Goal: Information Seeking & Learning: Learn about a topic

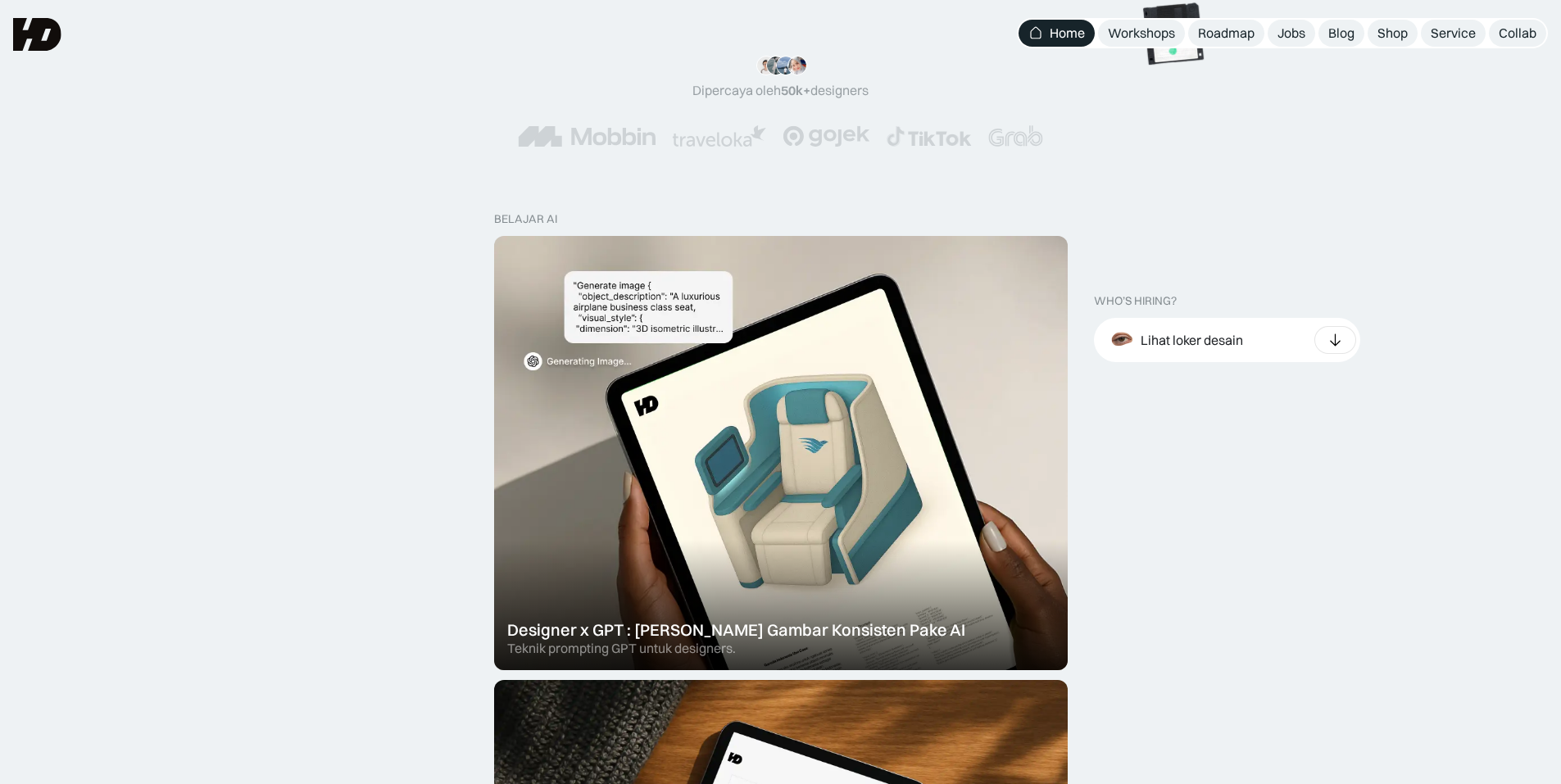
scroll to position [328, 0]
click at [1256, 330] on div "Lihat loker desain" at bounding box center [1227, 341] width 266 height 45
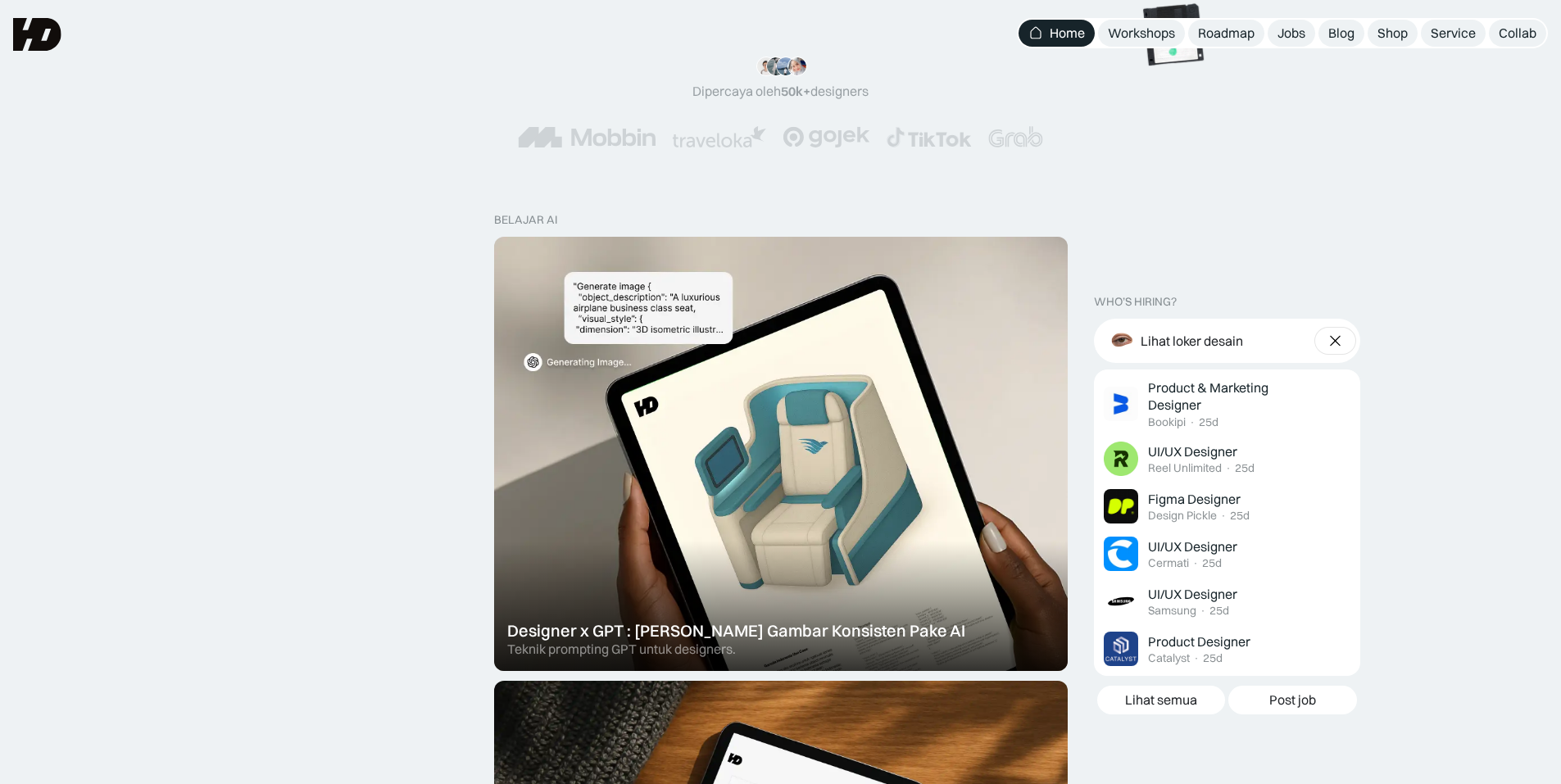
click at [1320, 336] on div at bounding box center [1335, 341] width 42 height 28
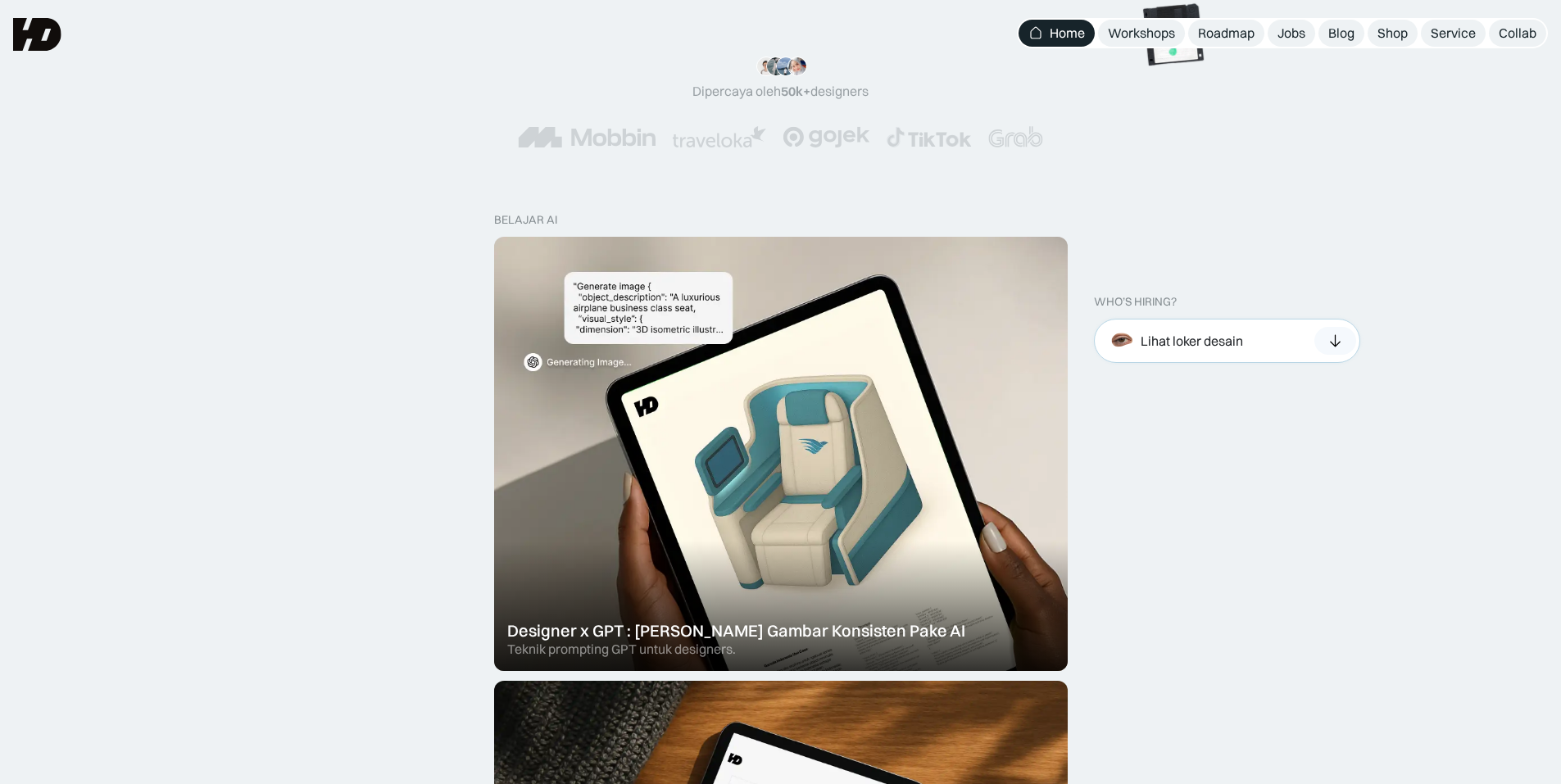
click at [1333, 335] on icon at bounding box center [1335, 341] width 17 height 16
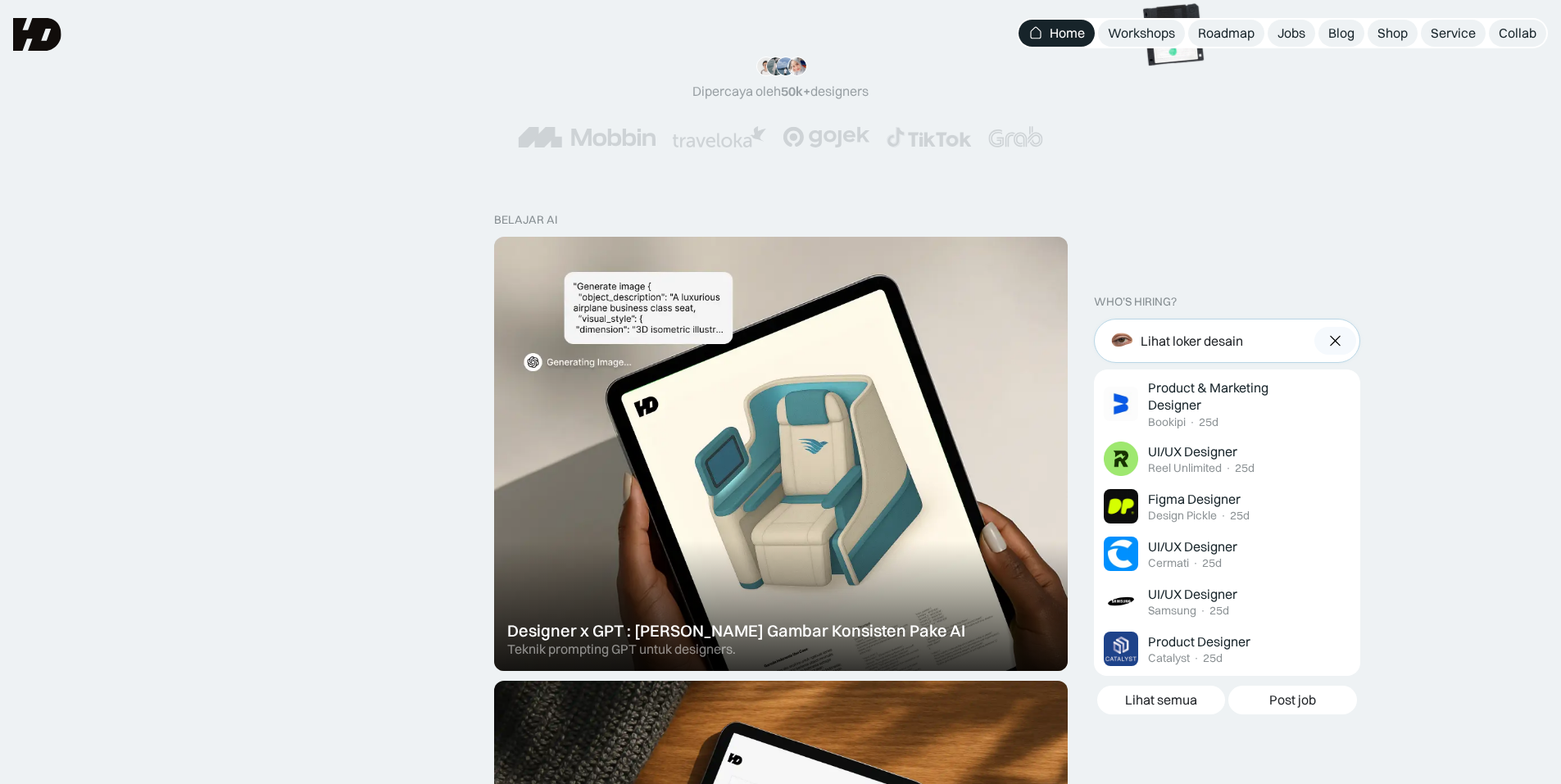
click at [1344, 333] on div at bounding box center [1335, 341] width 42 height 28
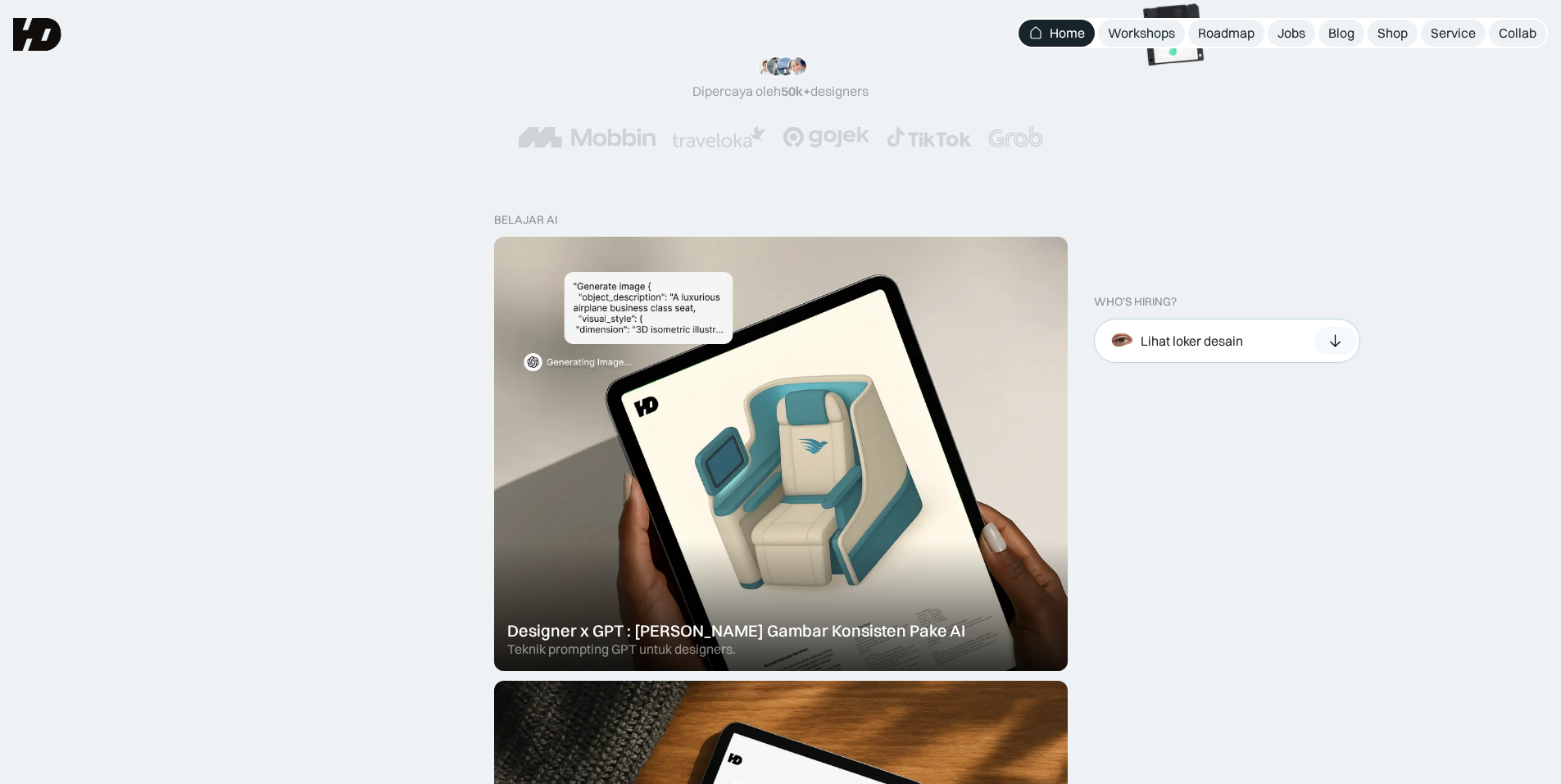
click at [1342, 338] on icon at bounding box center [1335, 341] width 17 height 16
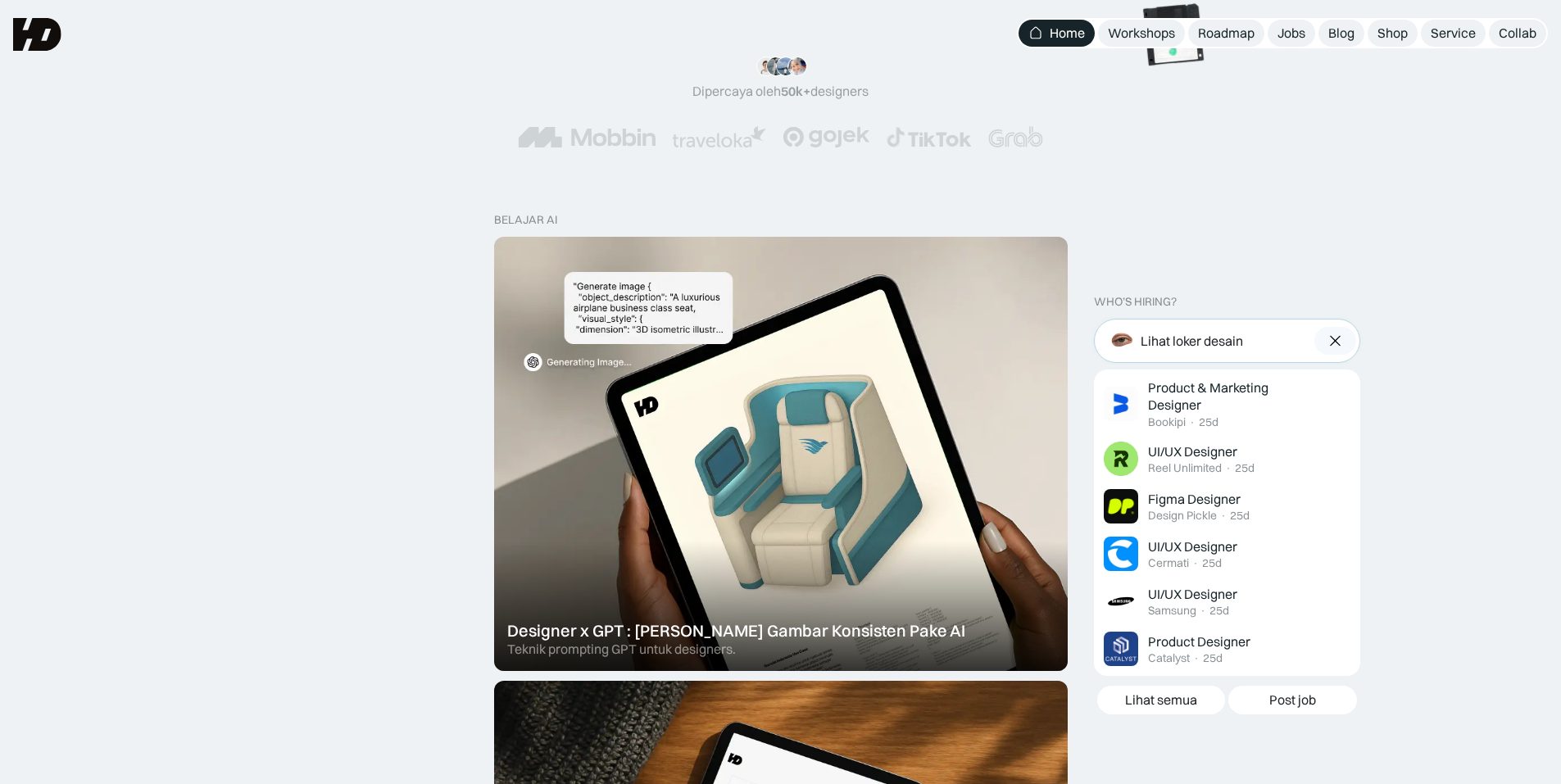
click at [1341, 338] on img at bounding box center [1335, 341] width 17 height 16
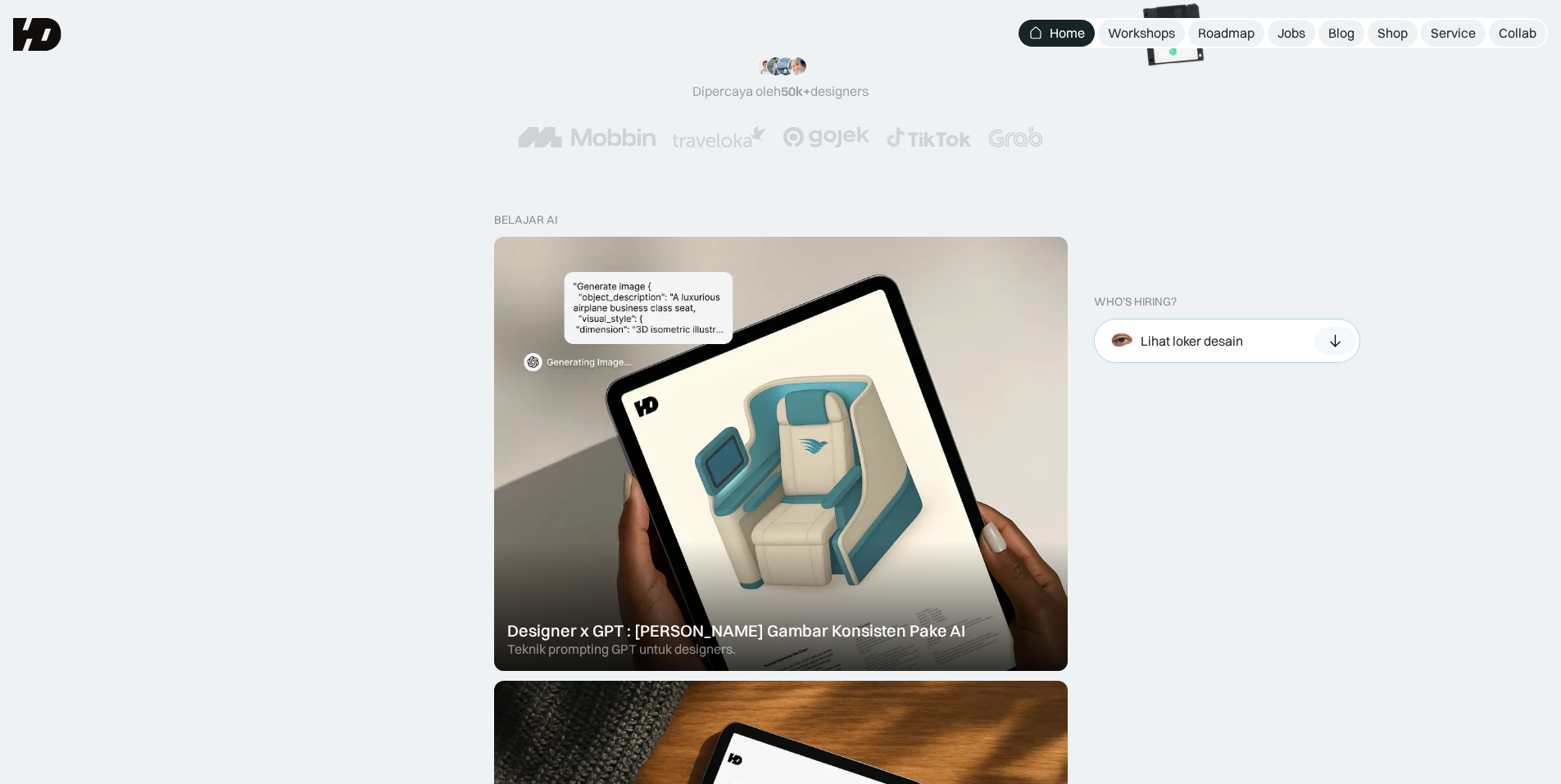
click at [1341, 338] on icon at bounding box center [1335, 341] width 17 height 16
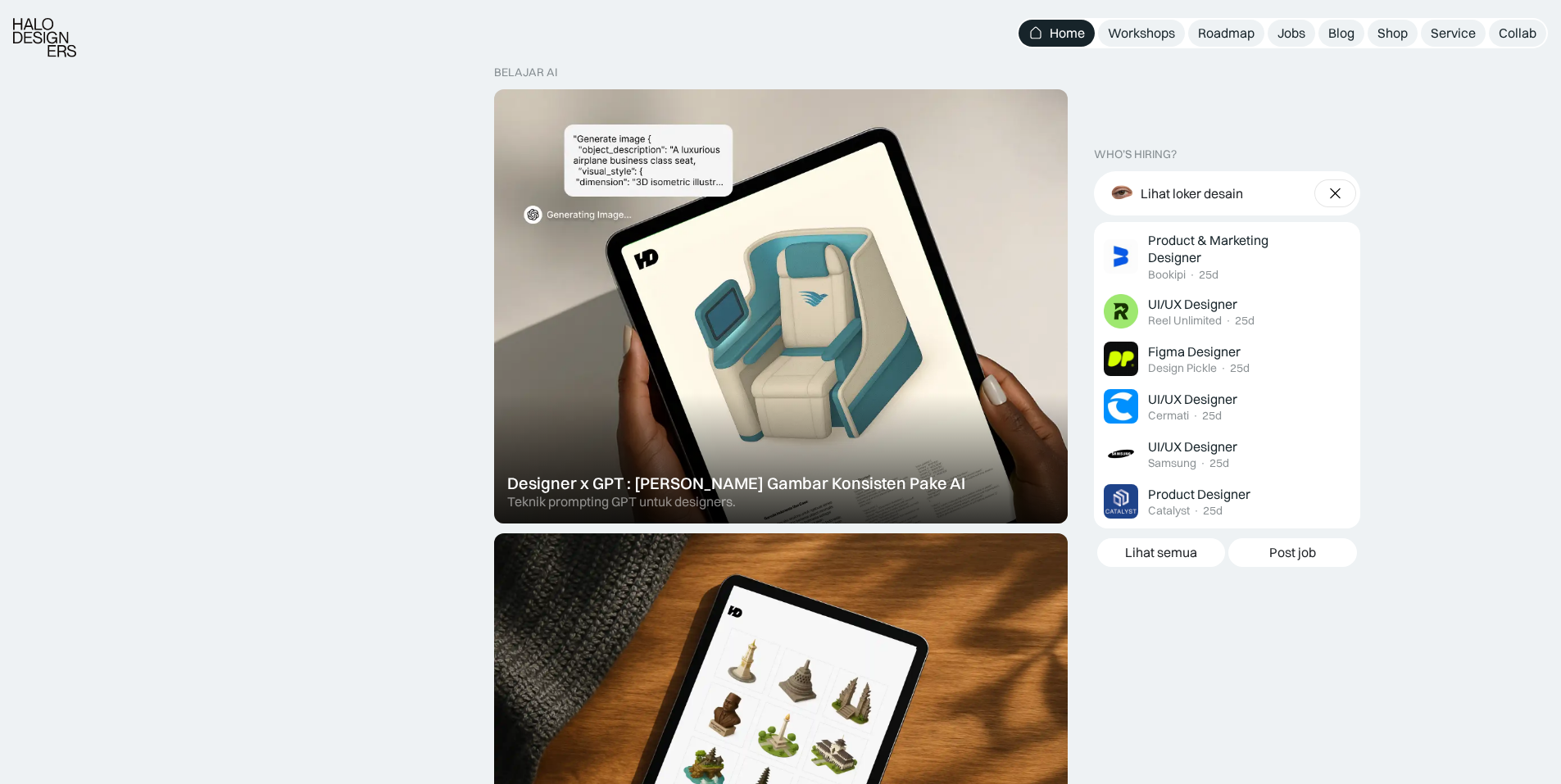
scroll to position [573, 0]
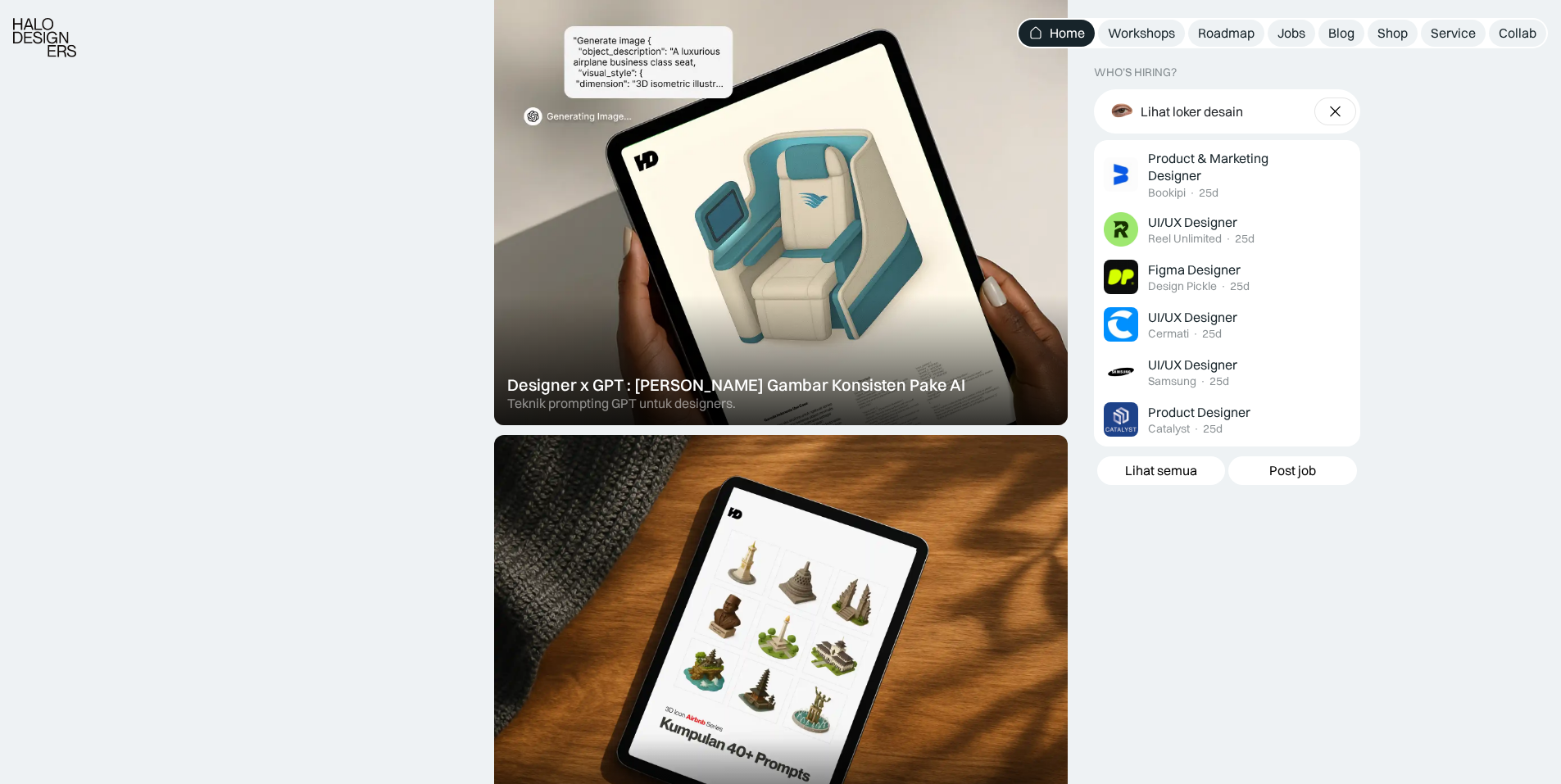
click at [1344, 106] on div at bounding box center [1335, 111] width 42 height 28
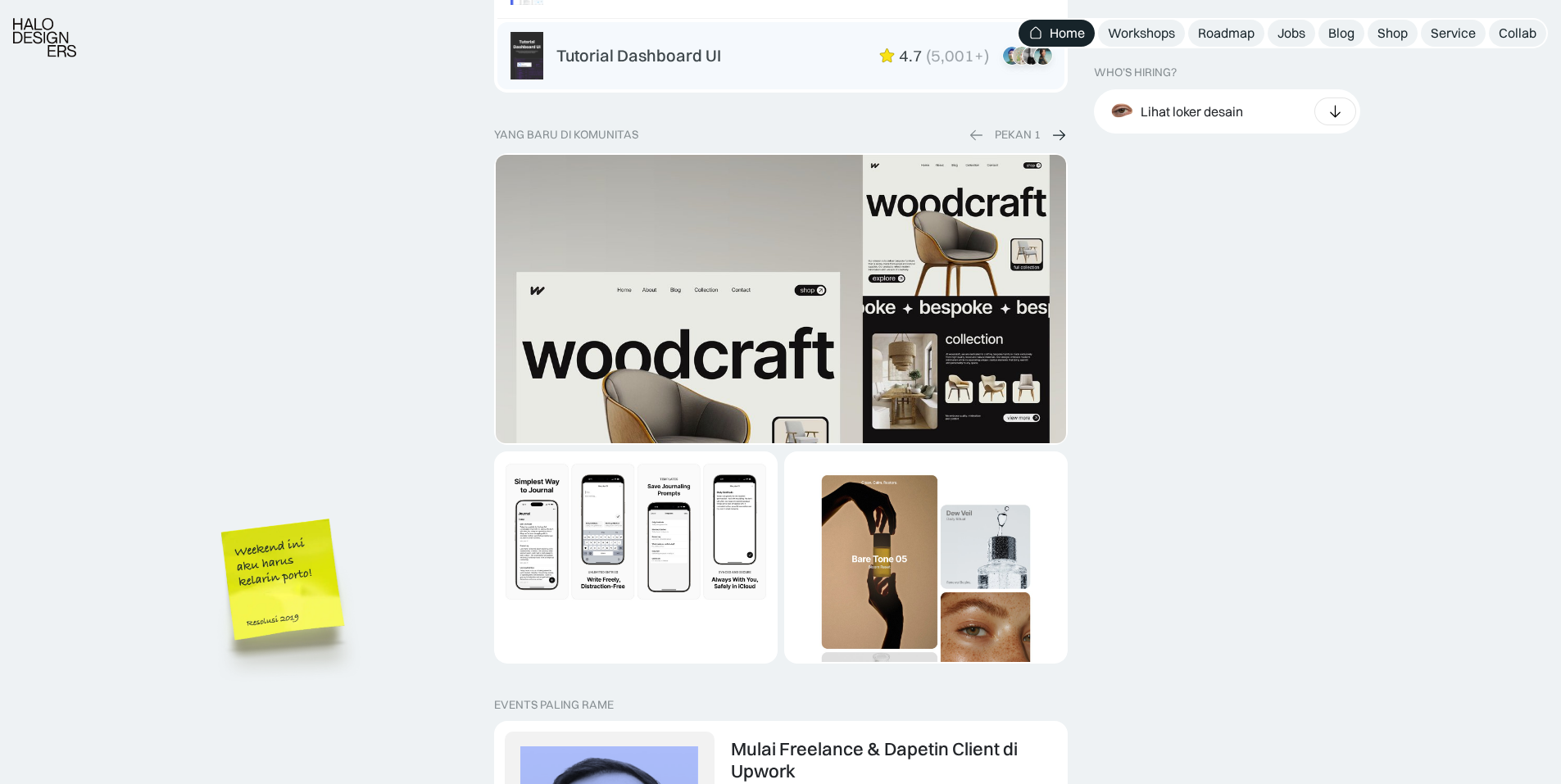
scroll to position [2866, 0]
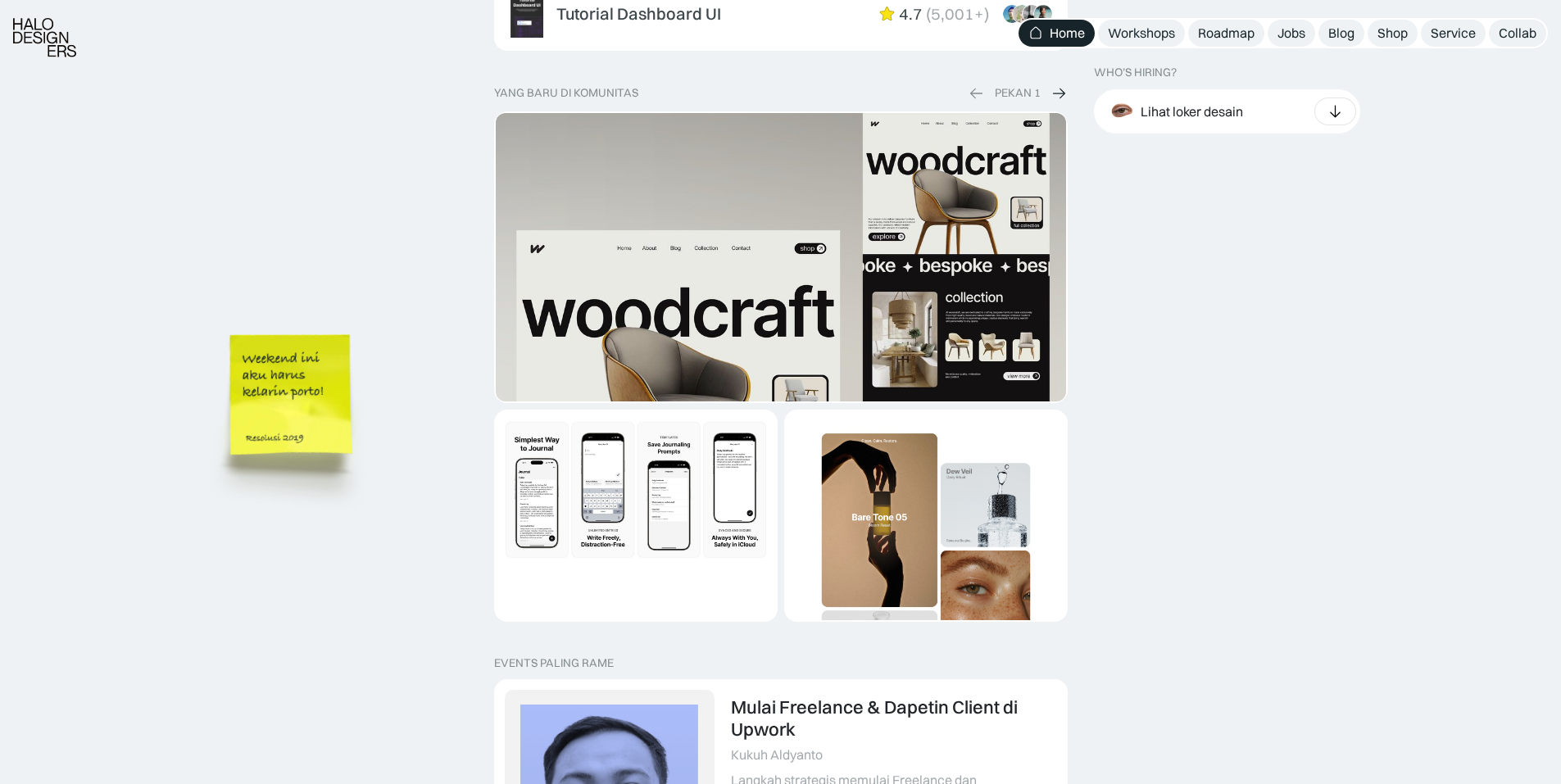
click at [268, 364] on img at bounding box center [293, 419] width 186 height 201
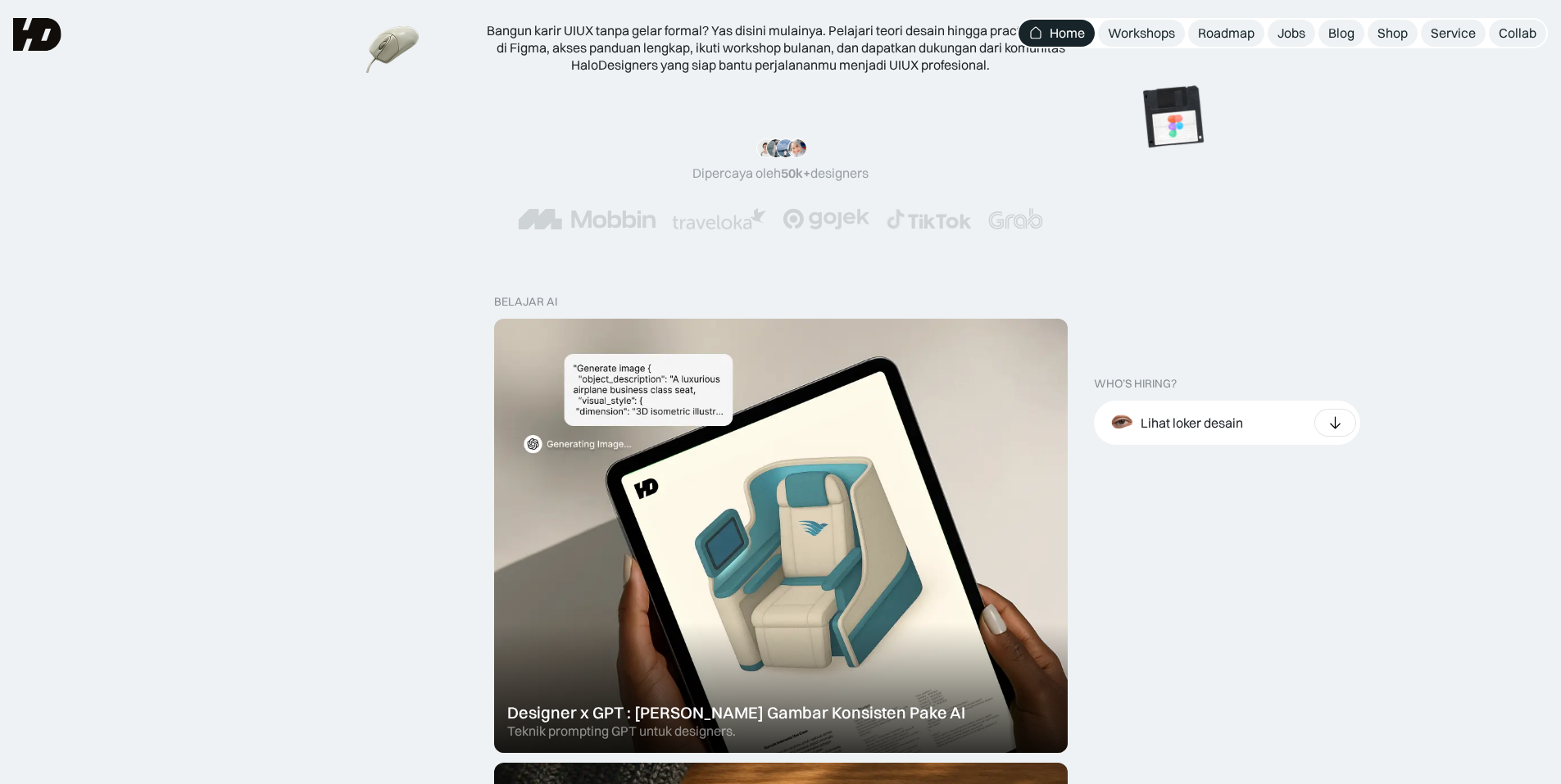
scroll to position [0, 0]
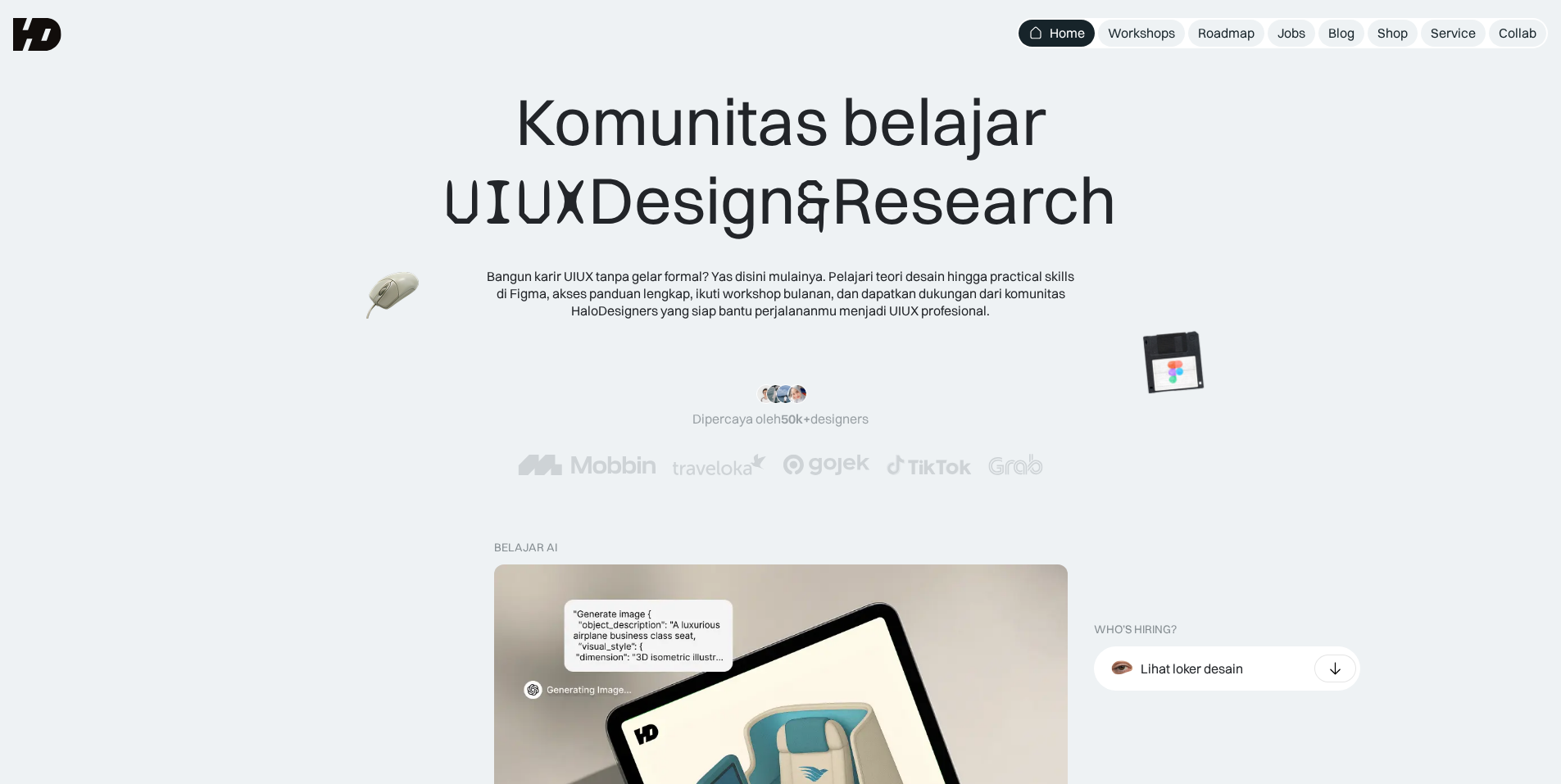
click at [783, 391] on div ""Serius, ini e-book UX pertama yang bikin gue betah baca! 📖 Penjelasannya ngali…" at bounding box center [781, 406] width 176 height 44
drag, startPoint x: 778, startPoint y: 391, endPoint x: 816, endPoint y: 373, distance: 42.0
click at [814, 373] on div ""Serius, ini e-book UX pertama yang bikin gue betah baca! 📖 Penjelasannya ngali…" at bounding box center [780, 430] width 1561 height 157
drag, startPoint x: 801, startPoint y: 392, endPoint x: 742, endPoint y: 416, distance: 63.7
click at [757, 408] on div ""Serius, ini e-book UX pertama yang bikin gue betah baca! 📖 Penjelasannya ngali…" at bounding box center [781, 406] width 176 height 44
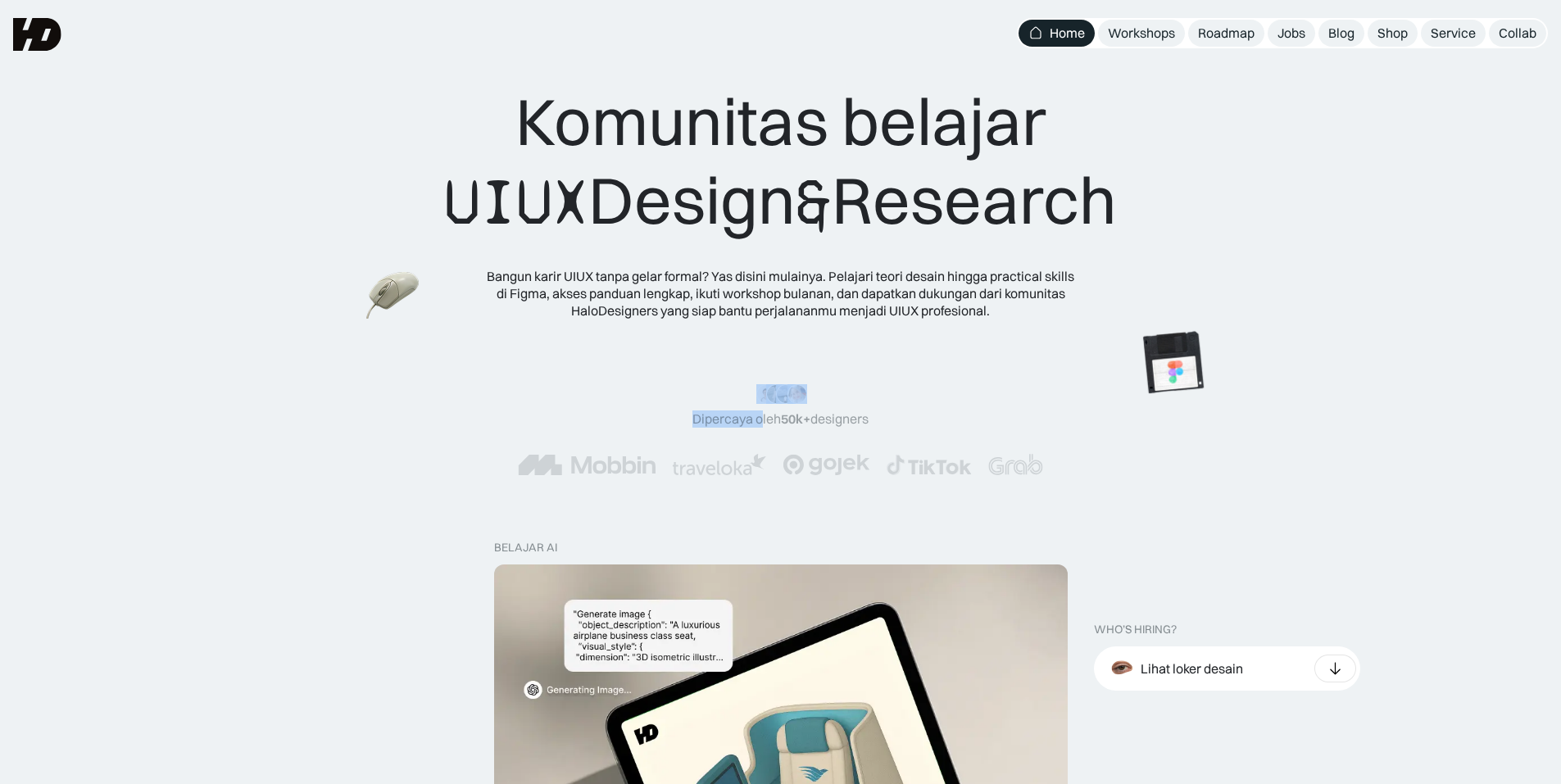
click at [646, 377] on div ""Serius, ini e-book UX pertama yang bikin gue betah baca! 📖 Penjelasannya ngali…" at bounding box center [780, 430] width 1561 height 157
click at [328, 380] on img at bounding box center [360, 361] width 64 height 58
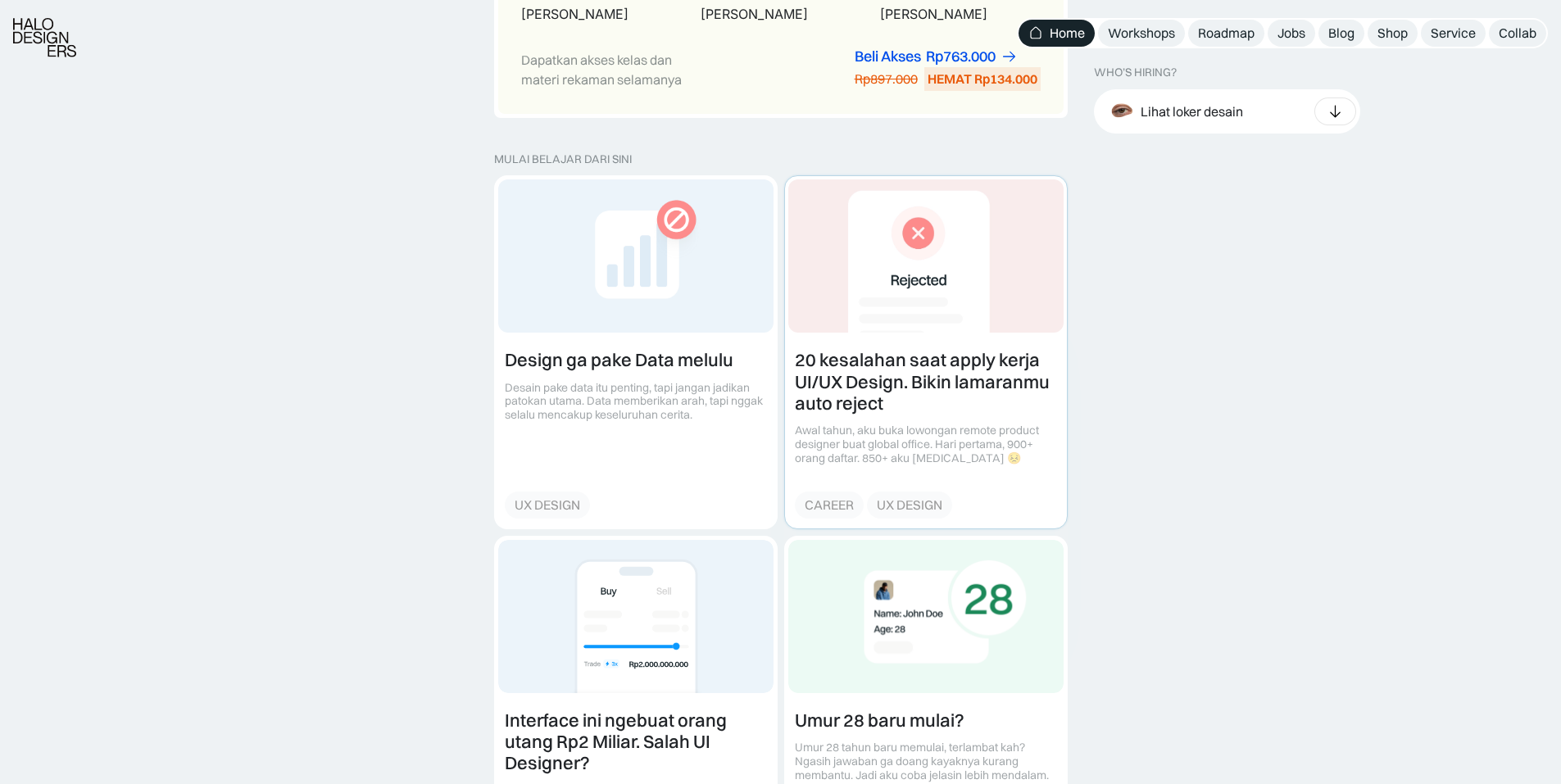
scroll to position [1802, 0]
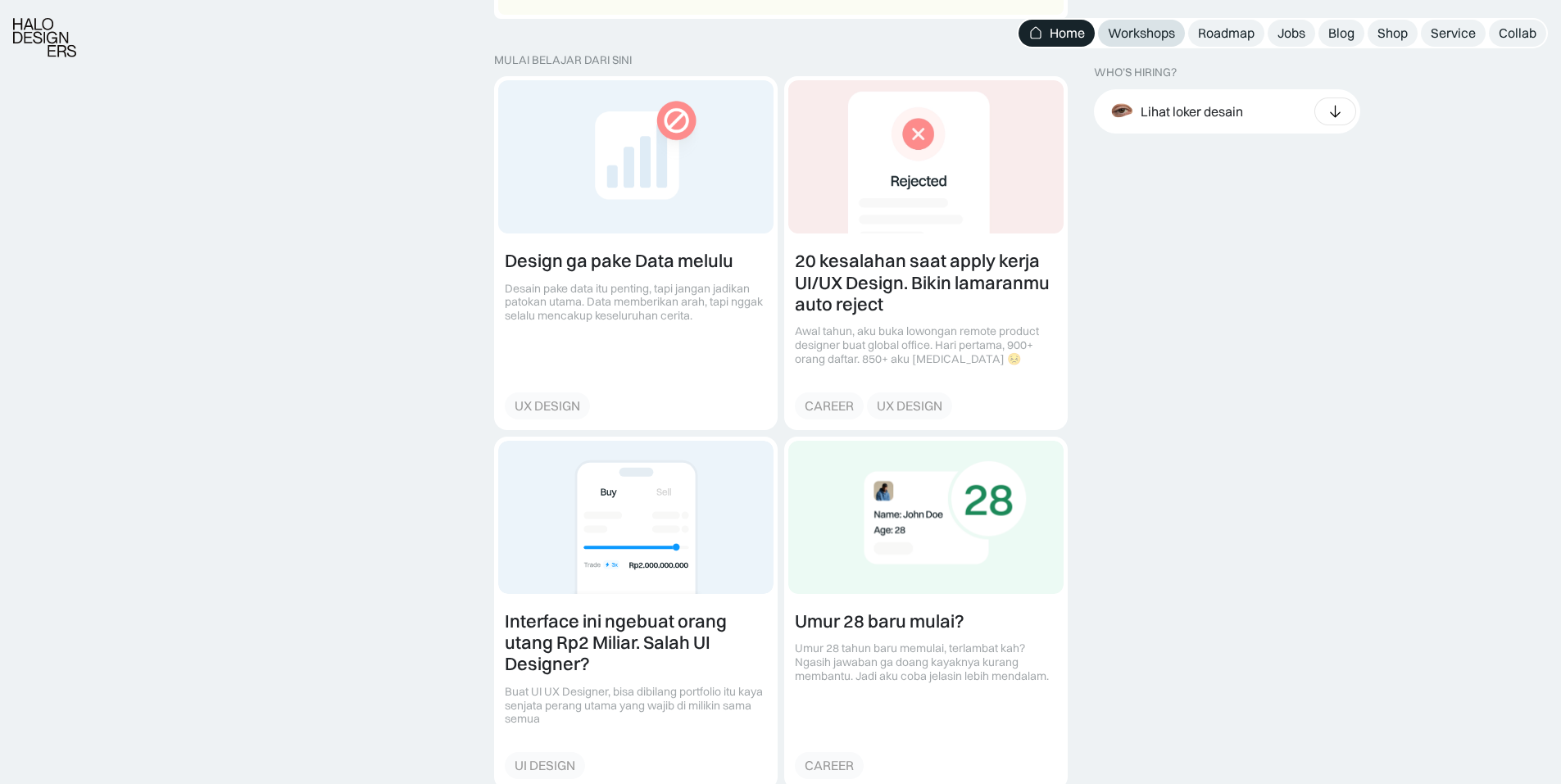
click at [1144, 30] on div "Workshops" at bounding box center [1141, 33] width 67 height 17
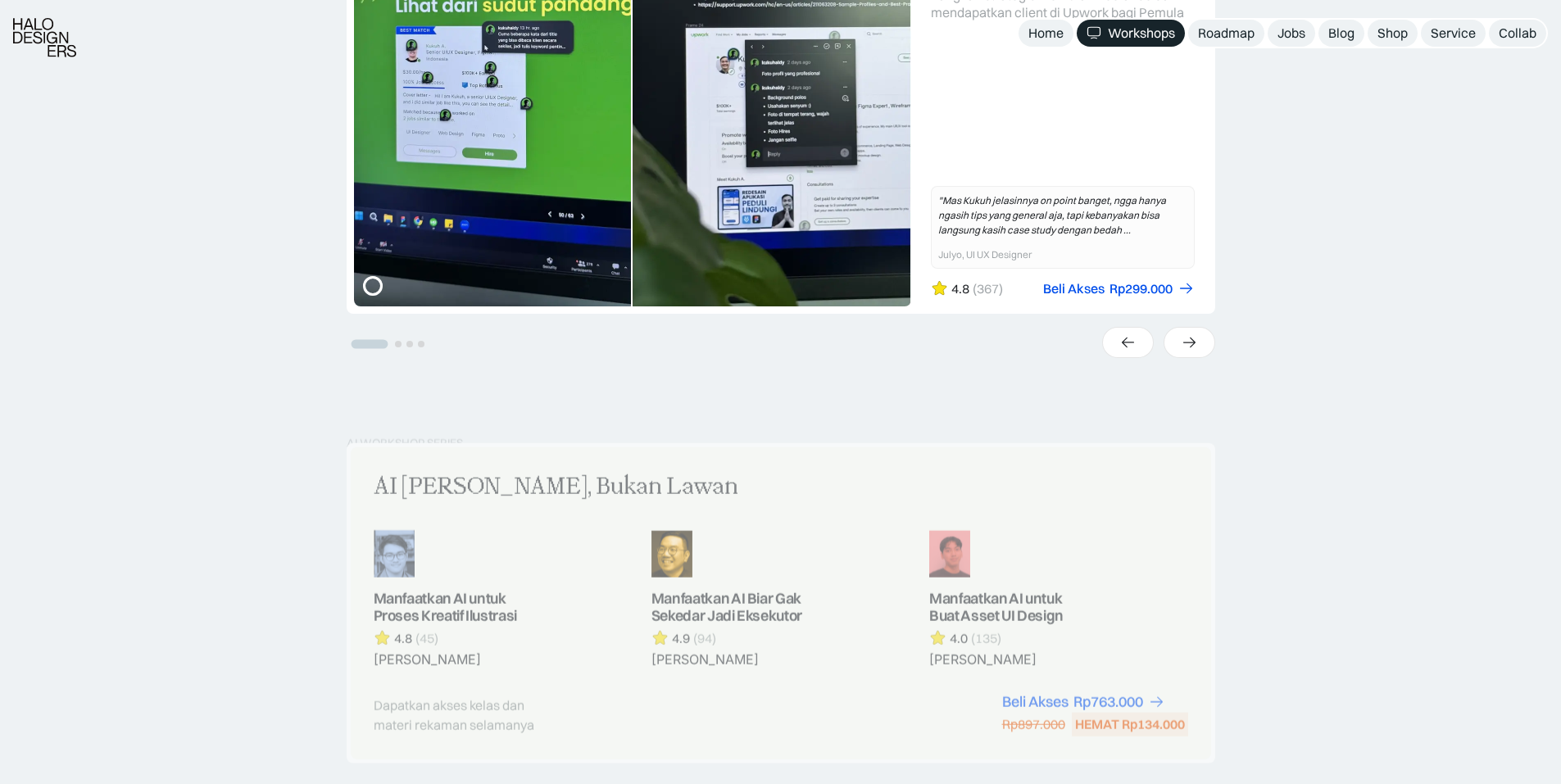
scroll to position [573, 0]
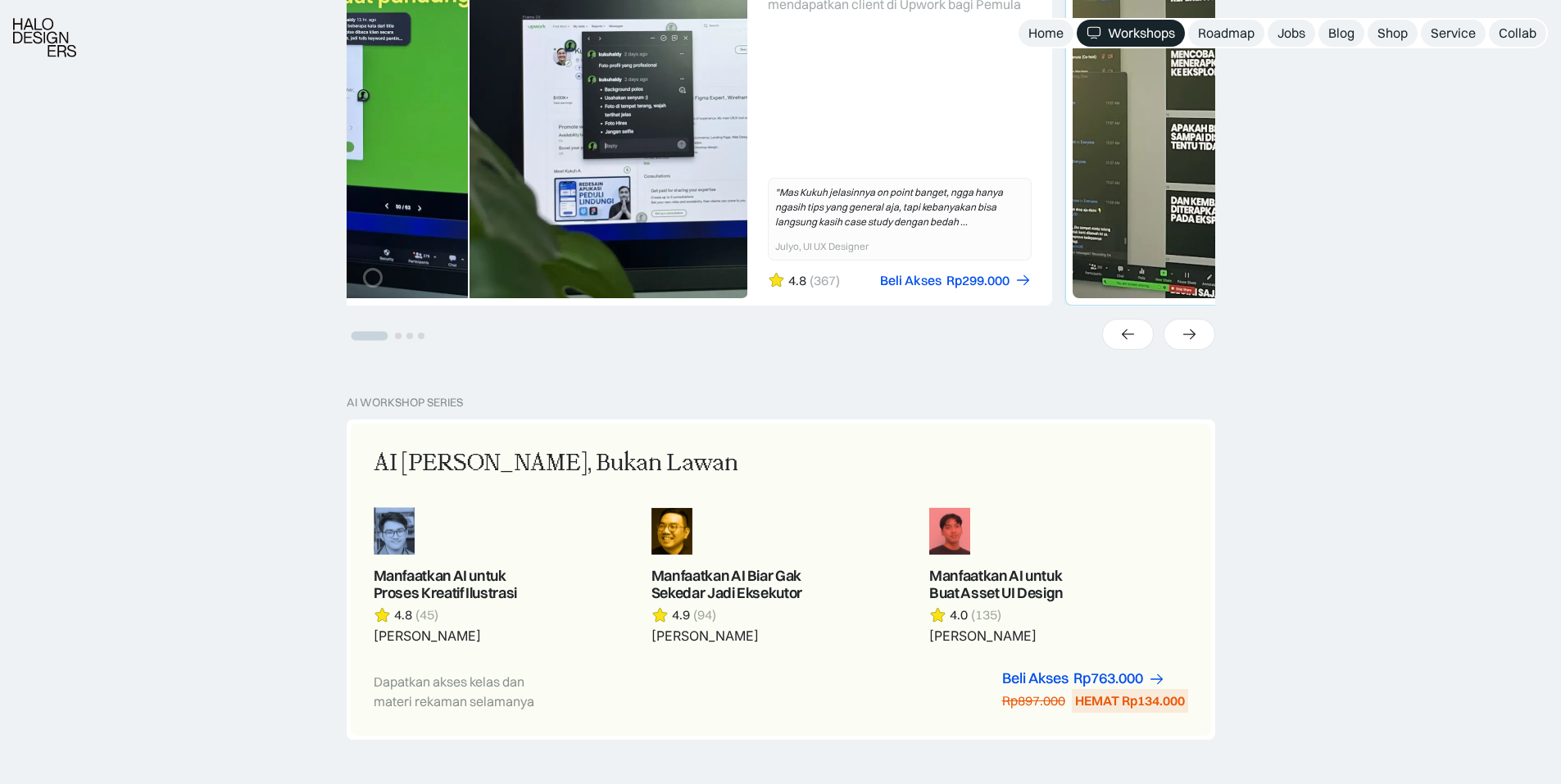
drag, startPoint x: 1044, startPoint y: 207, endPoint x: 716, endPoint y: 215, distance: 328.1
click at [740, 207] on link "1 of 4" at bounding box center [617, 85] width 867 height 439
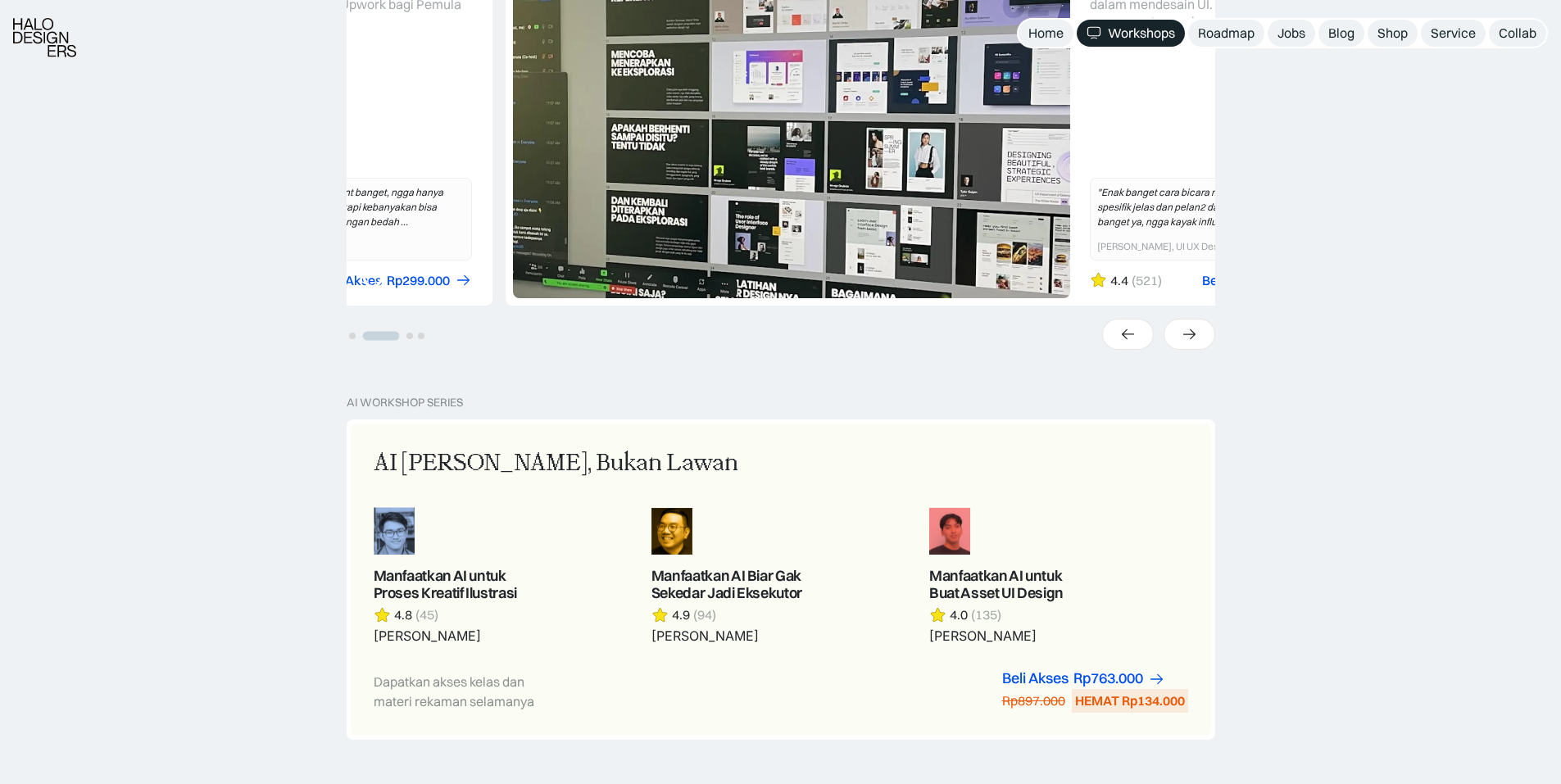
drag, startPoint x: 682, startPoint y: 140, endPoint x: 1219, endPoint y: 126, distance: 537.2
click at [1095, 130] on link "2 of 4" at bounding box center [939, 85] width 867 height 439
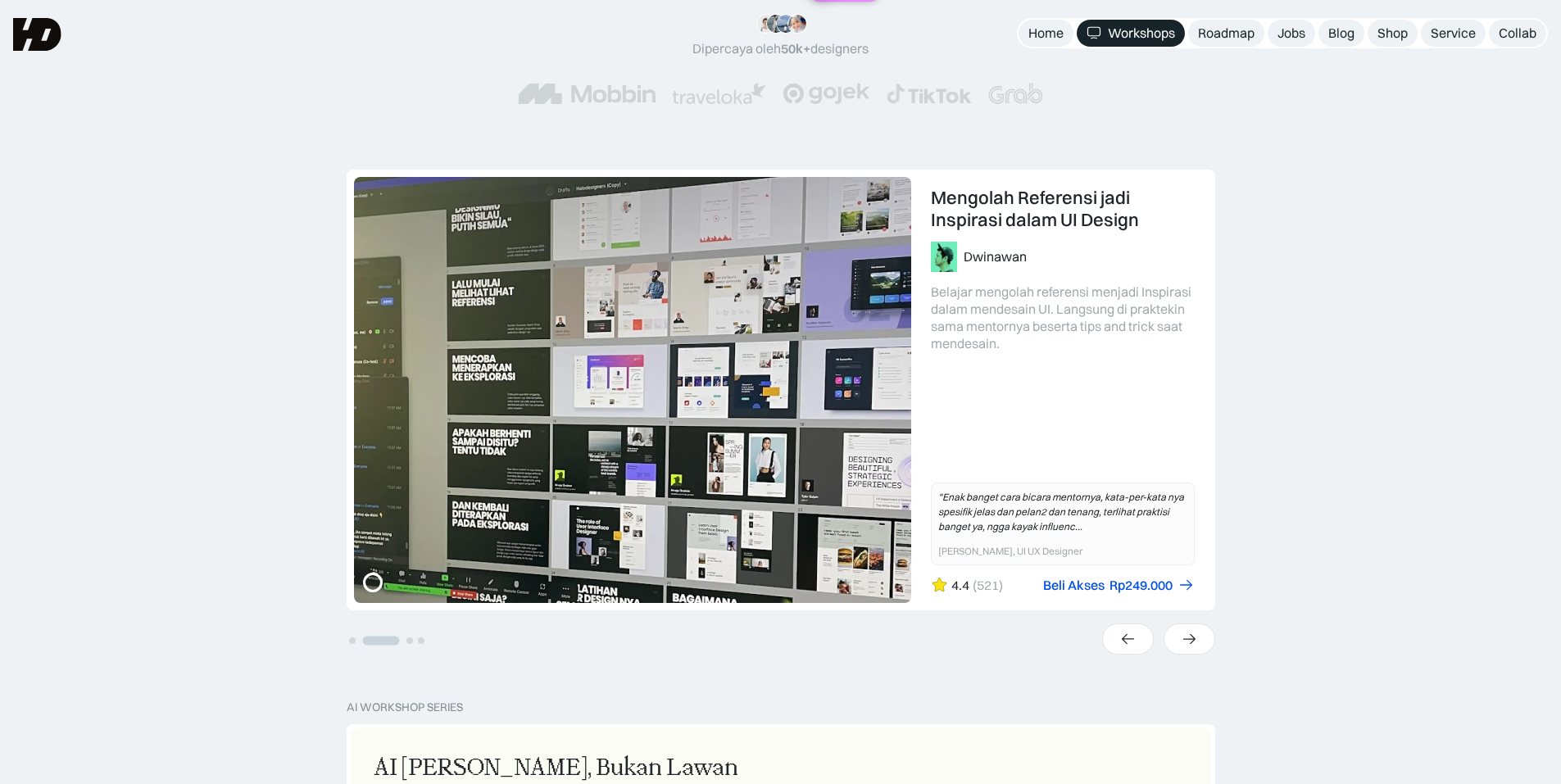
scroll to position [246, 0]
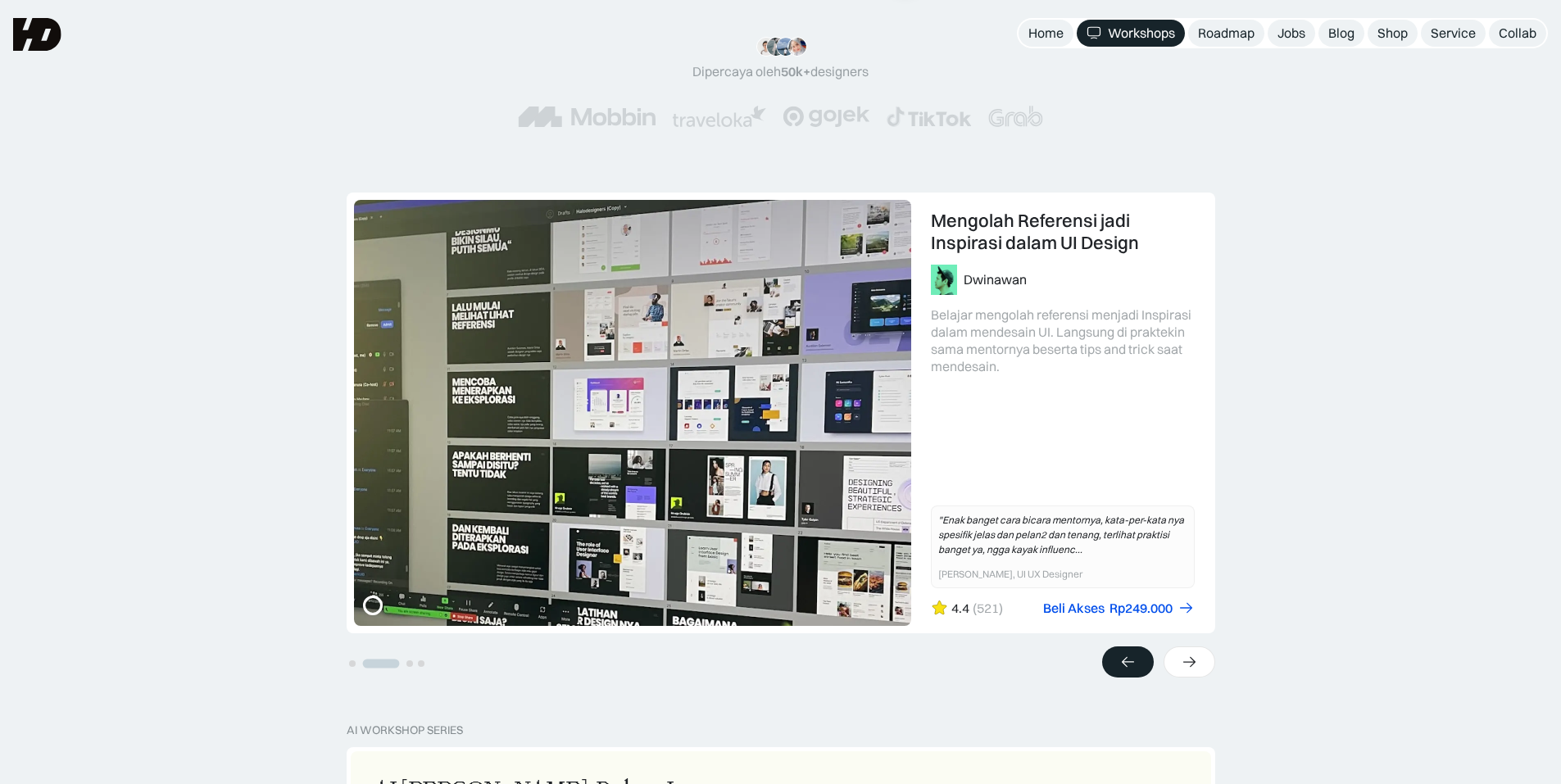
click at [1126, 667] on icon at bounding box center [1128, 662] width 17 height 16
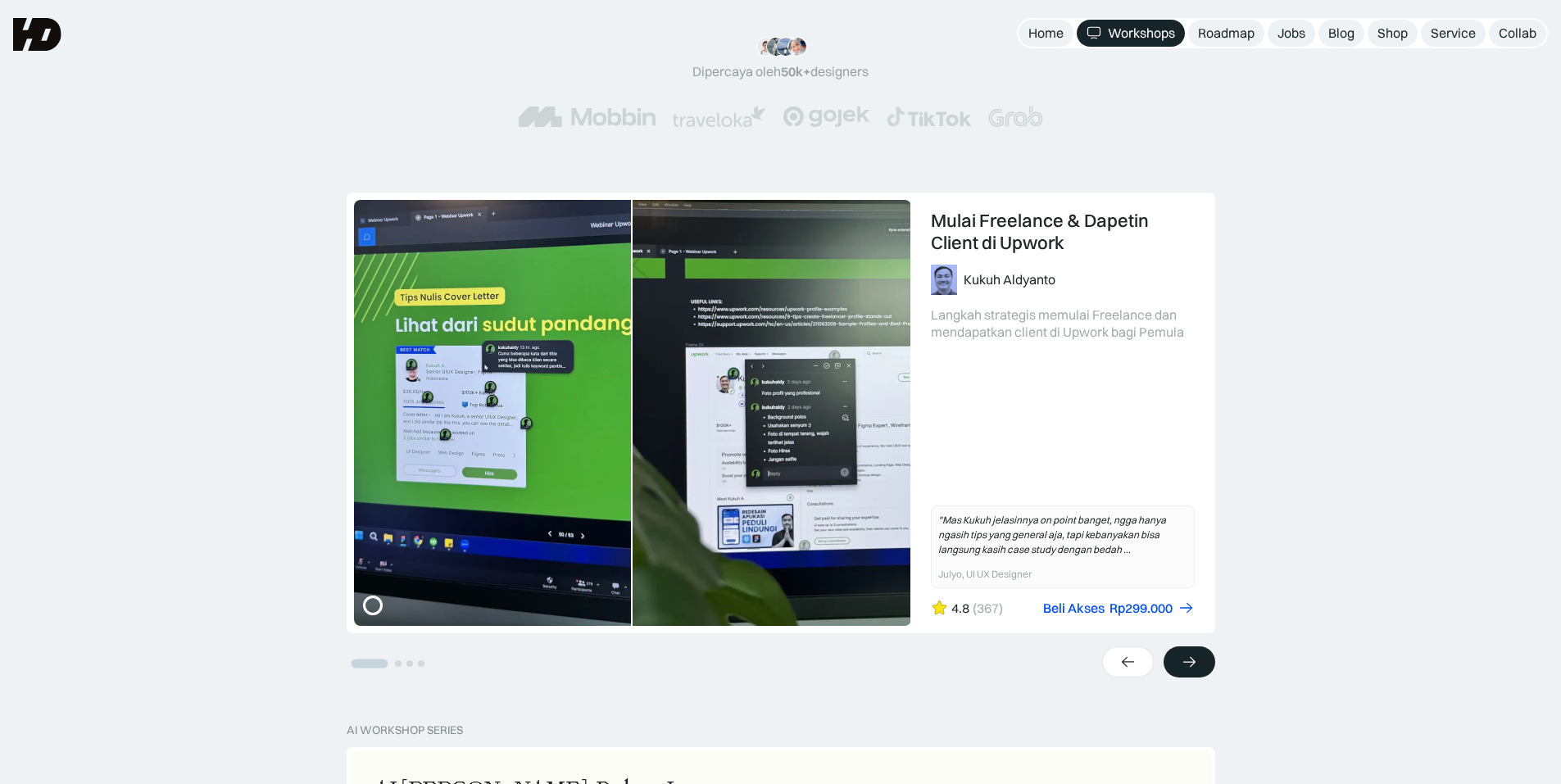
click at [1186, 659] on icon at bounding box center [1189, 662] width 17 height 16
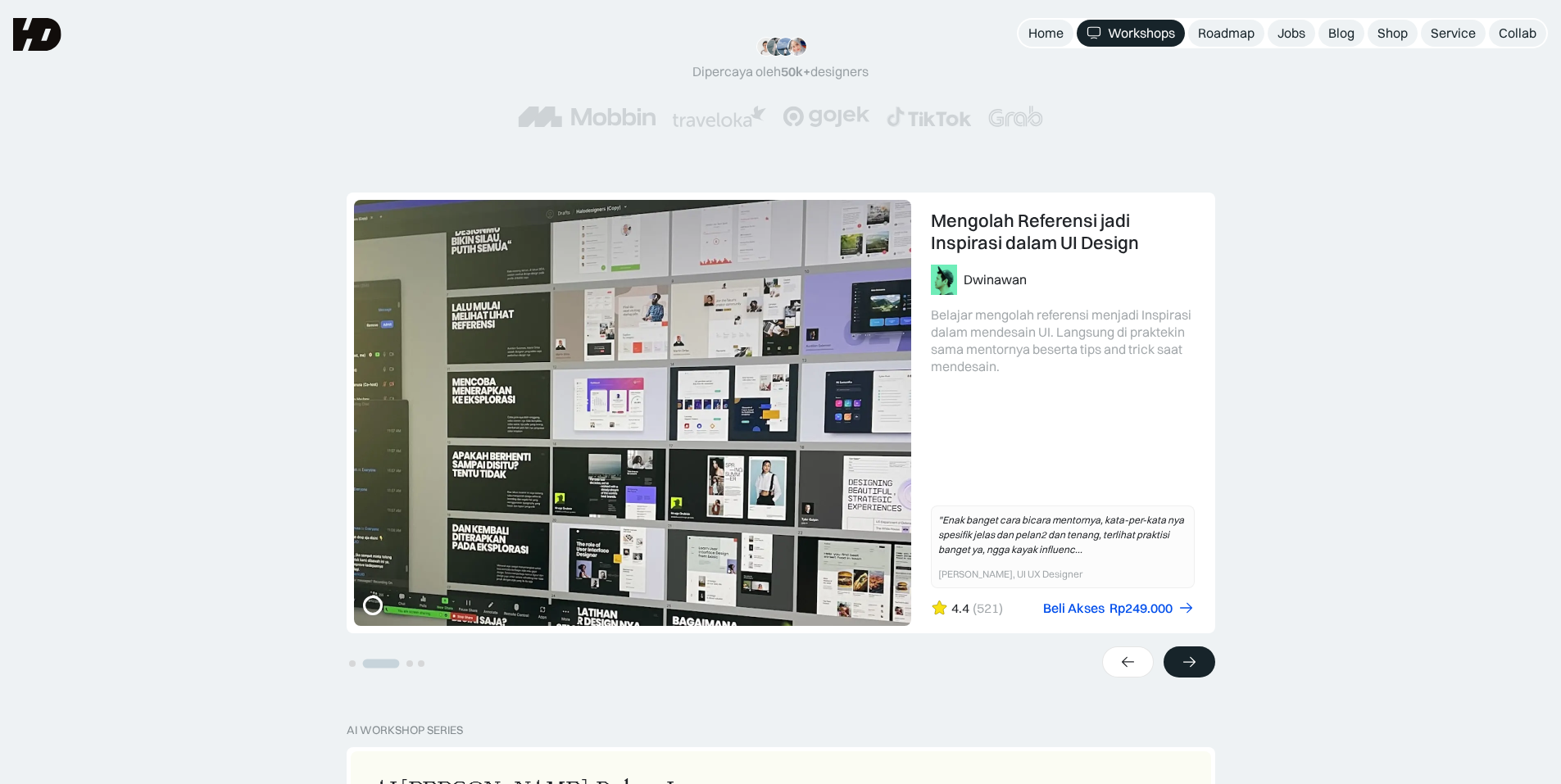
click at [1186, 659] on icon at bounding box center [1189, 662] width 17 height 16
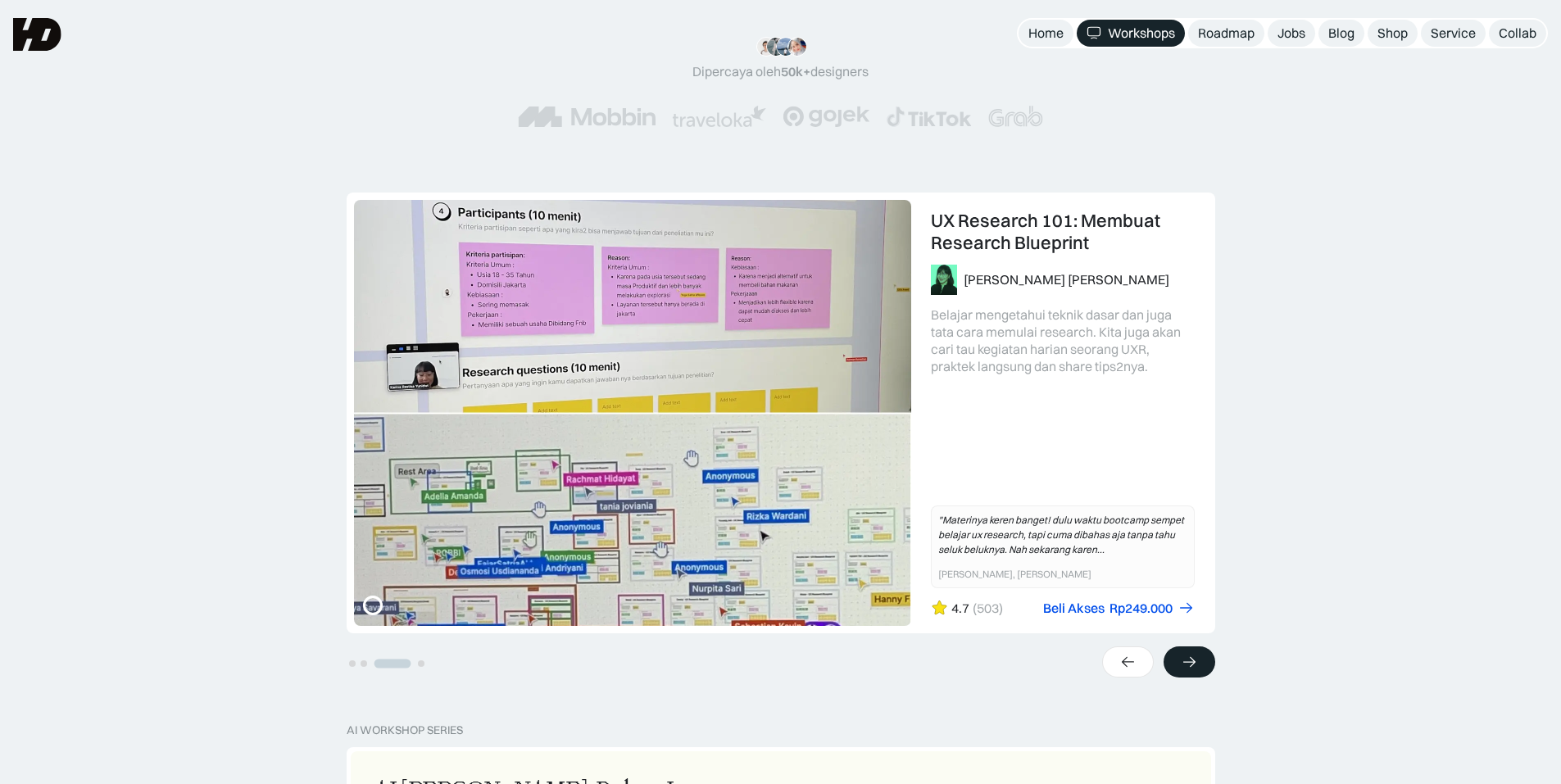
click at [1186, 659] on icon at bounding box center [1189, 662] width 17 height 16
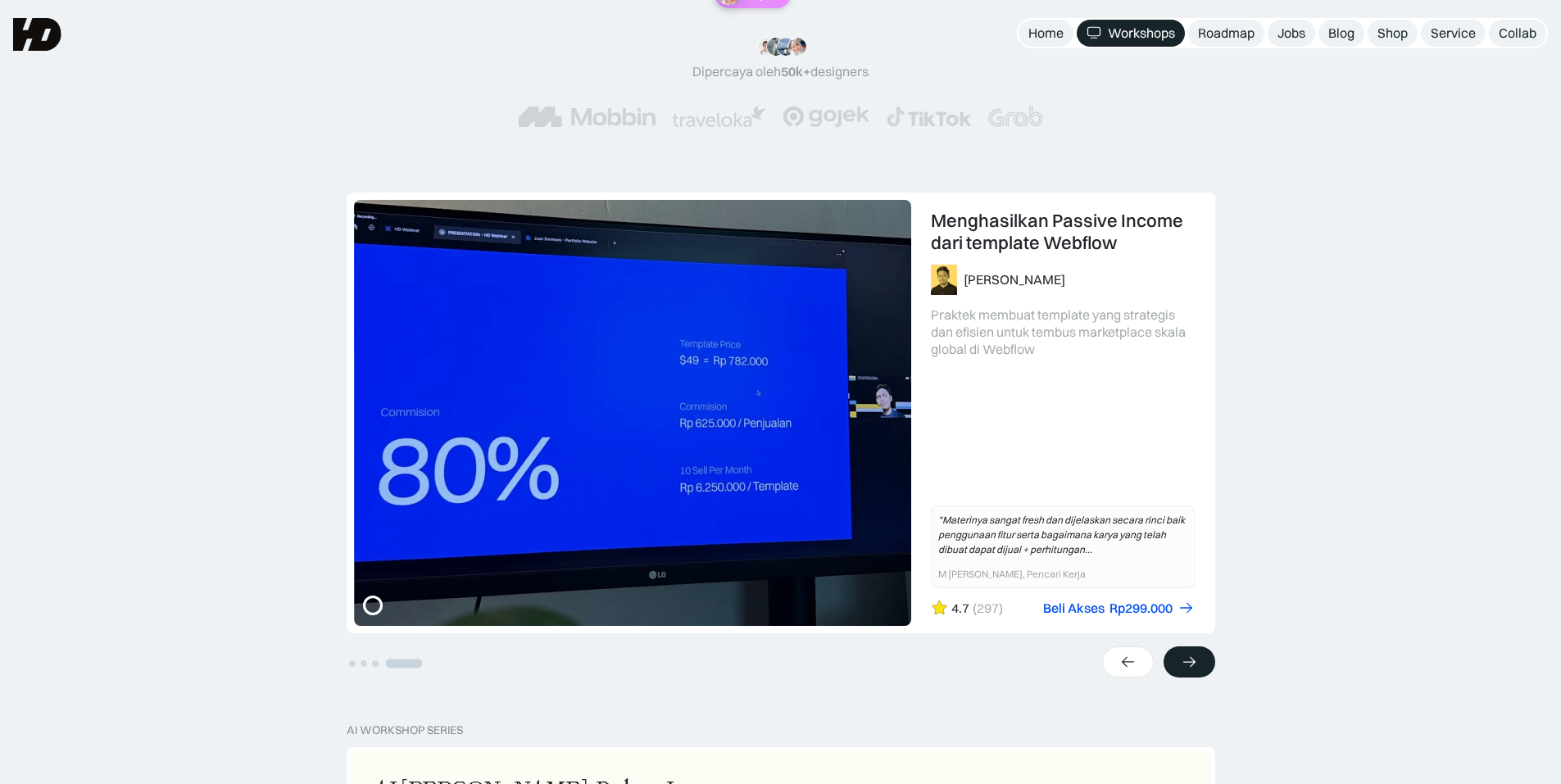
click at [1186, 659] on icon at bounding box center [1189, 662] width 17 height 16
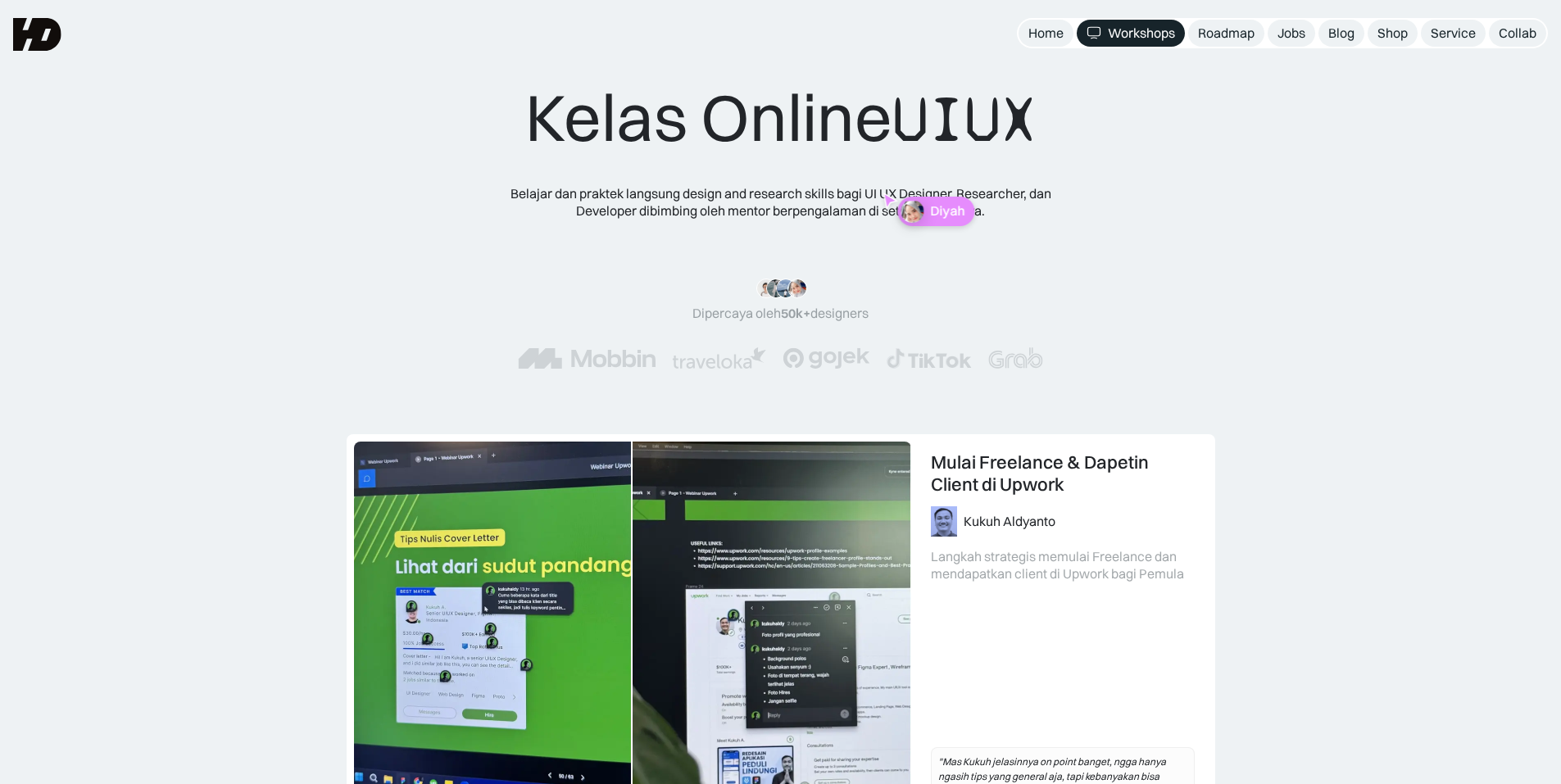
scroll to position [0, 0]
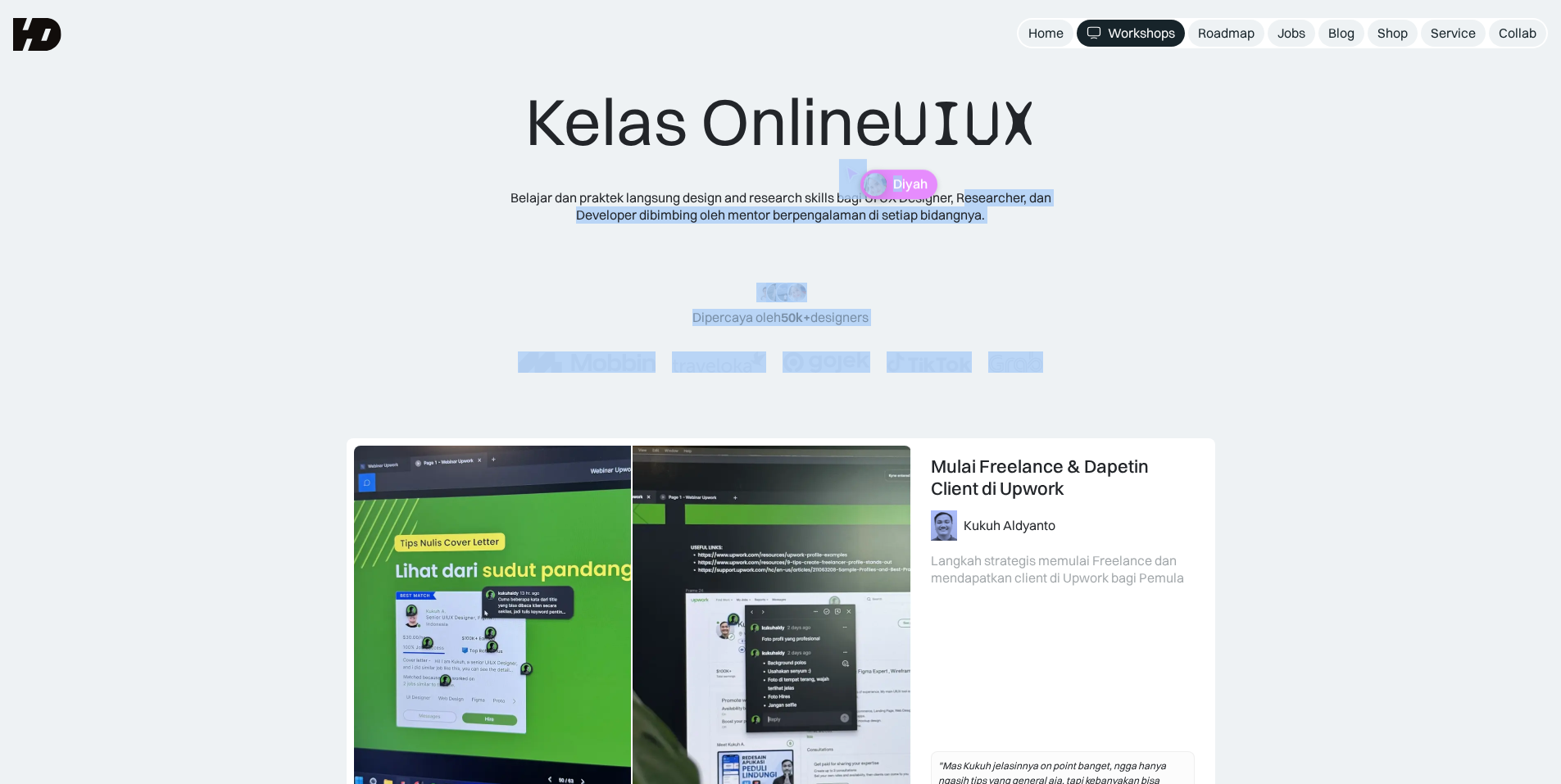
drag, startPoint x: 922, startPoint y: 192, endPoint x: 967, endPoint y: 197, distance: 45.3
click at [967, 197] on div "Kelas Online UIUX Belajar dan praktek langsung design and research skills bagi …" at bounding box center [781, 244] width 658 height 324
click at [1201, 203] on div "Kelas Online UIUX Belajar dan praktek langsung design and research skills bagi …" at bounding box center [781, 244] width 1430 height 324
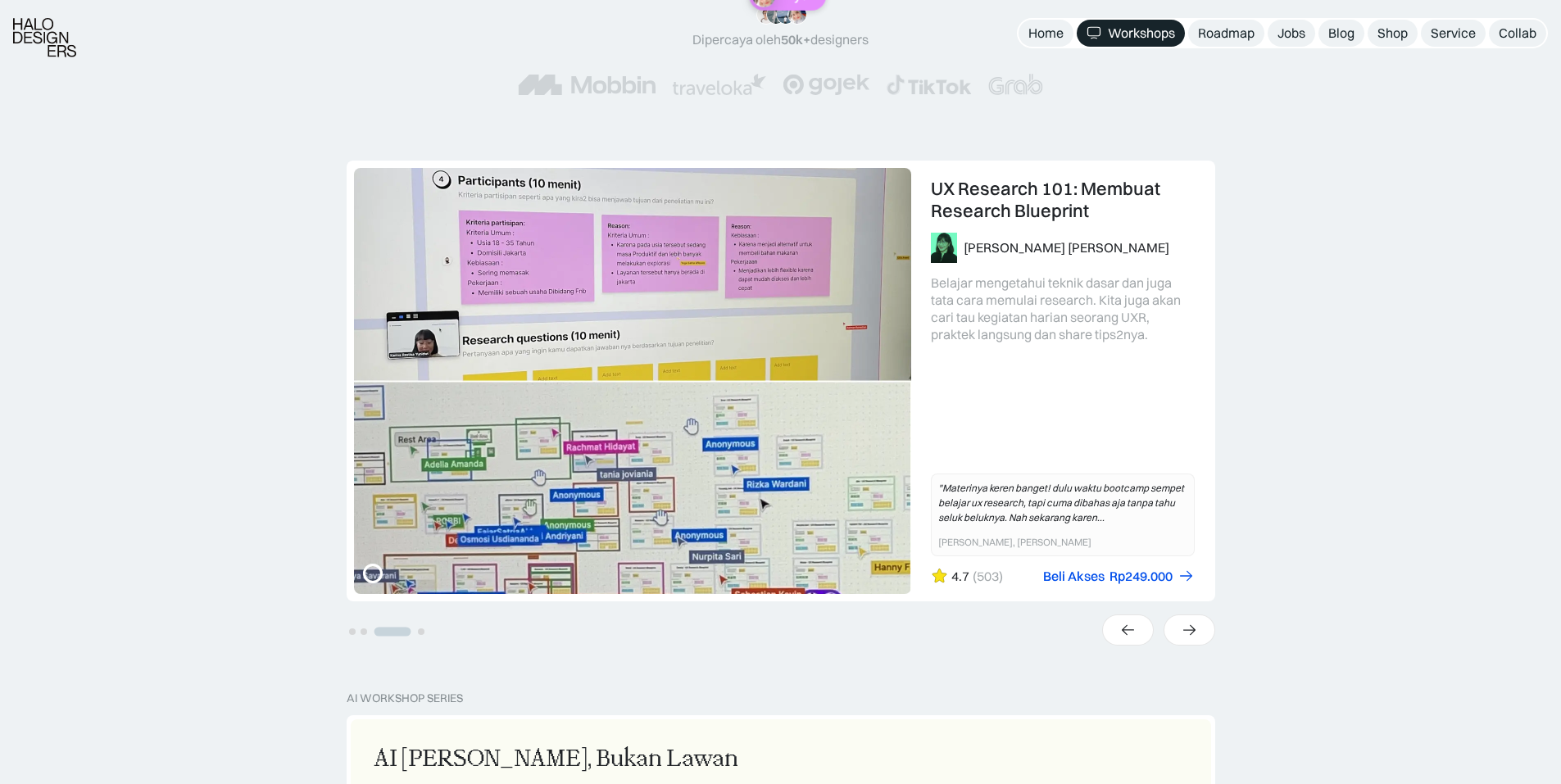
scroll to position [328, 0]
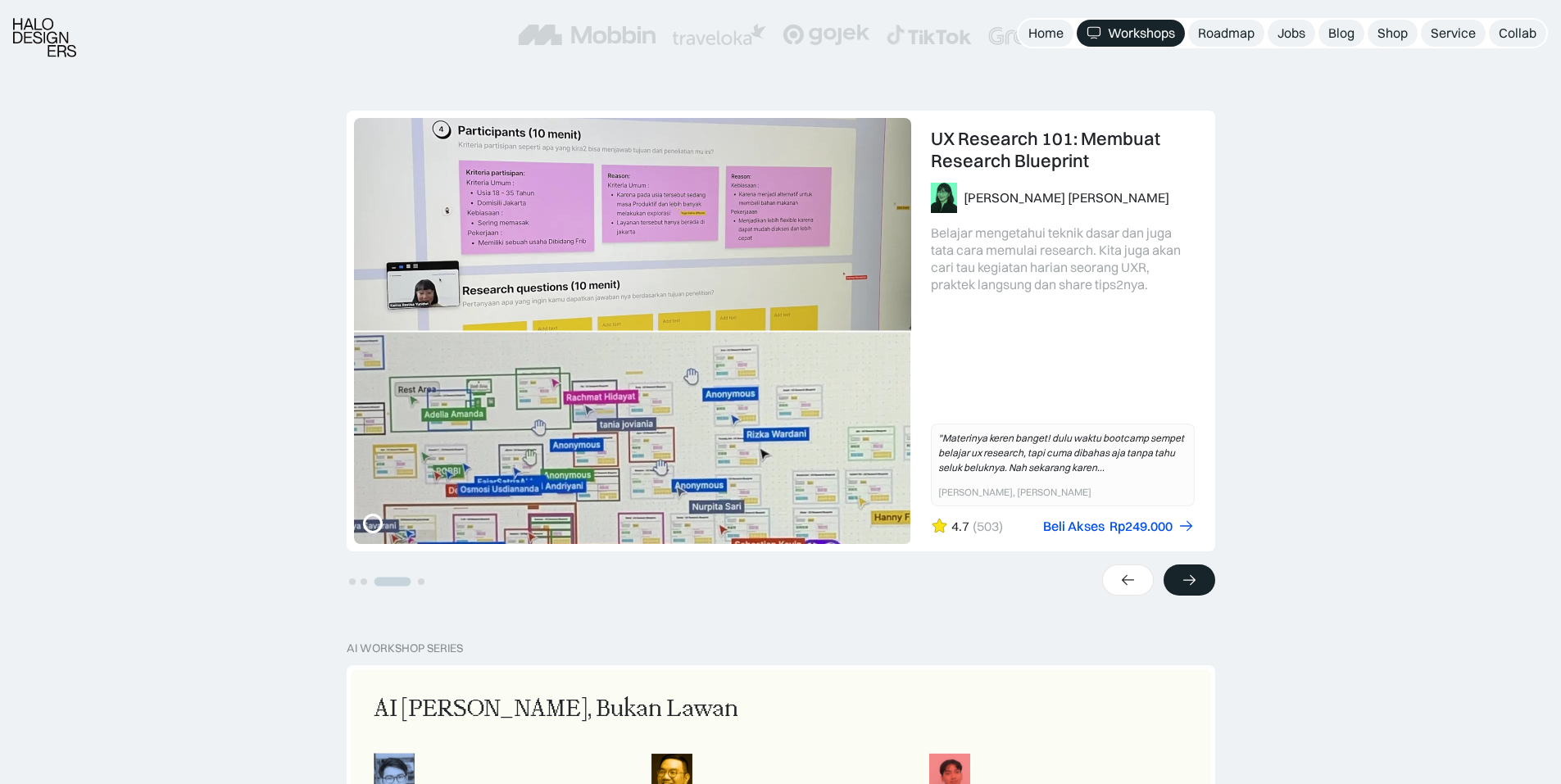
click at [1174, 578] on div at bounding box center [1189, 579] width 51 height 31
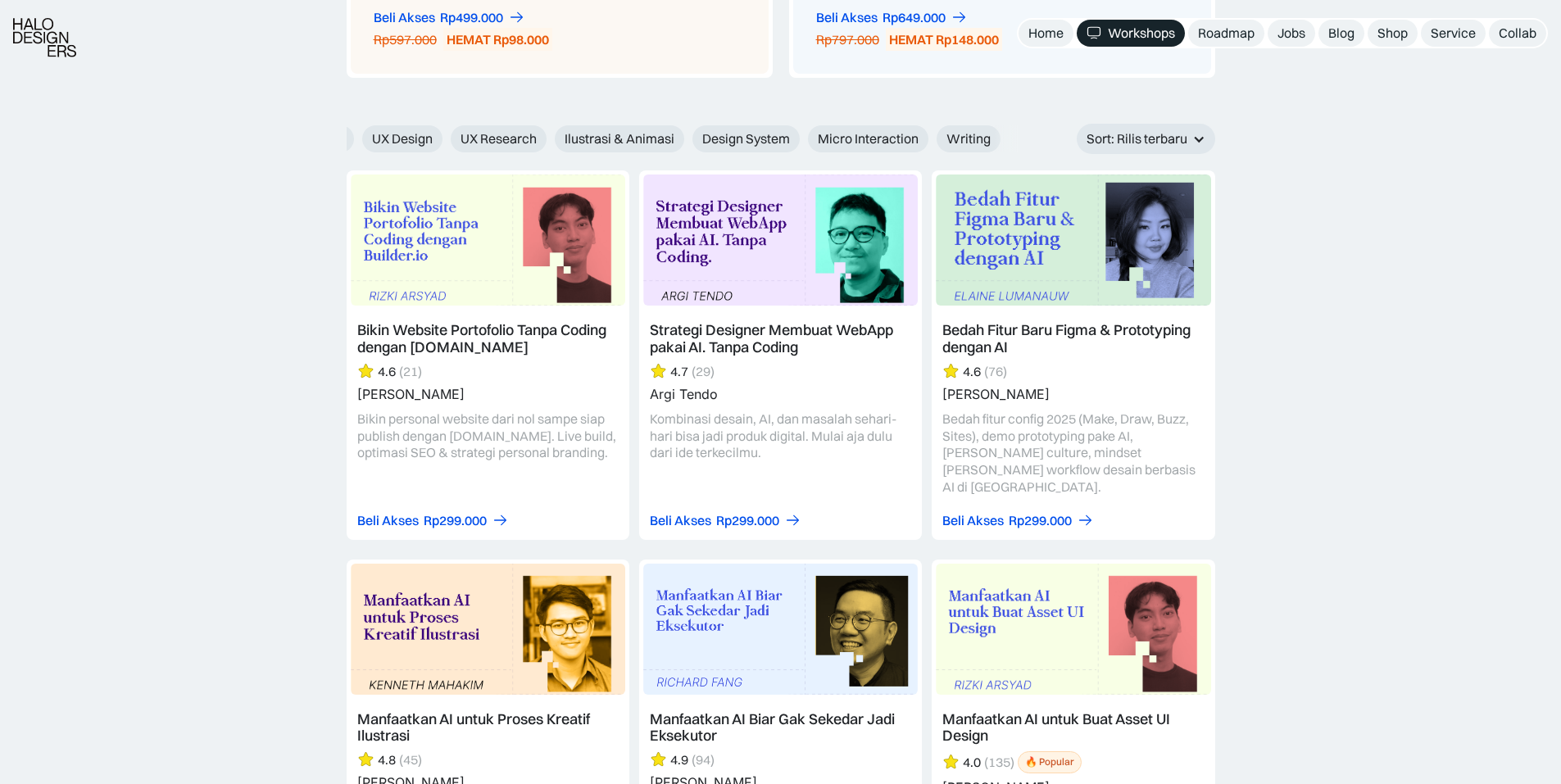
scroll to position [0, 0]
drag, startPoint x: 995, startPoint y: 133, endPoint x: 1420, endPoint y: 131, distance: 425.0
click at [1183, 141] on div "Sort: Rilis terbaru" at bounding box center [1137, 139] width 101 height 17
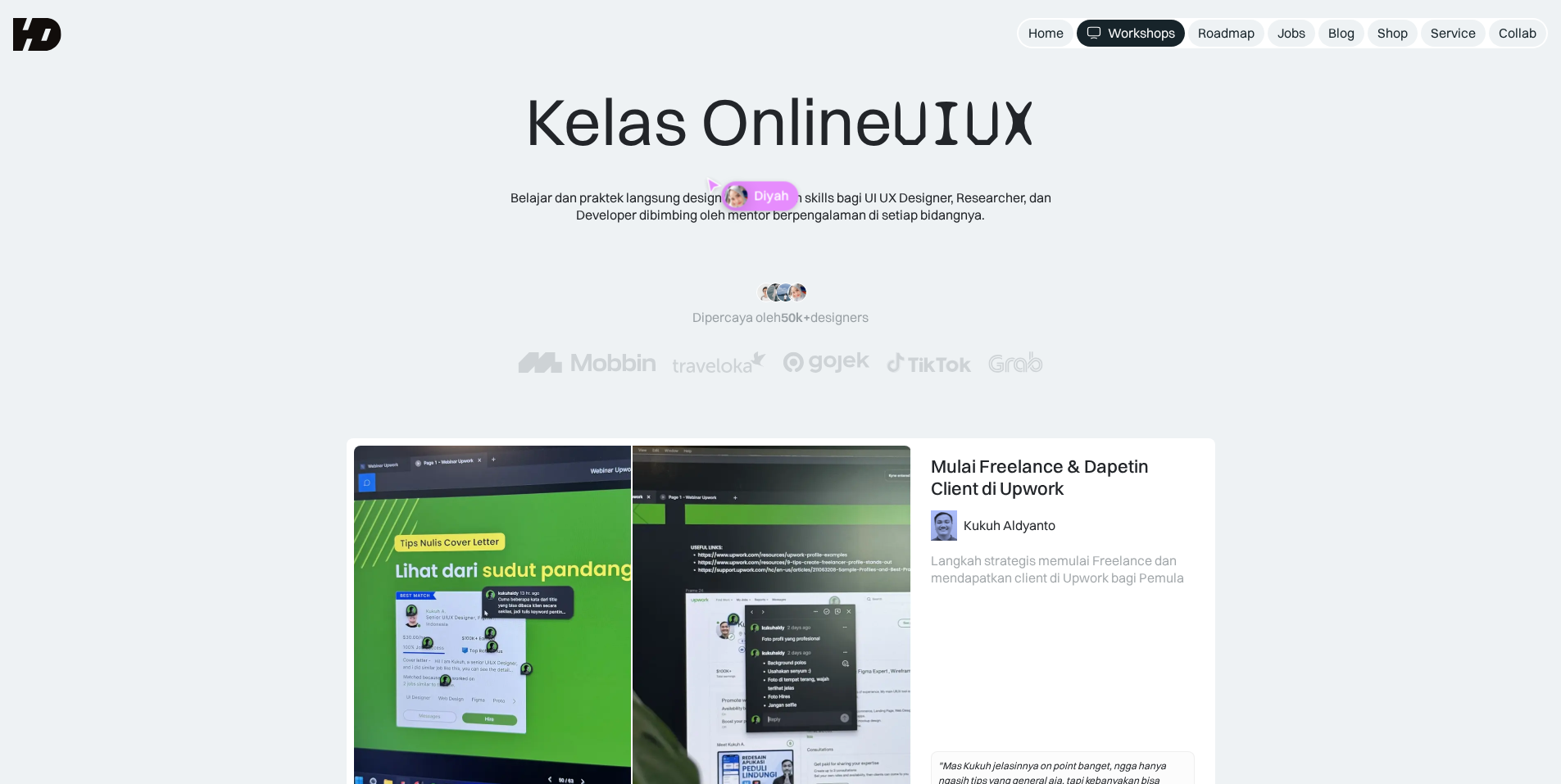
click at [1553, 33] on div "Kelas Online UIUX Belajar dan praktek langsung design and research skills bagi …" at bounding box center [780, 219] width 1561 height 438
click at [1518, 31] on div "Collab" at bounding box center [1517, 33] width 38 height 17
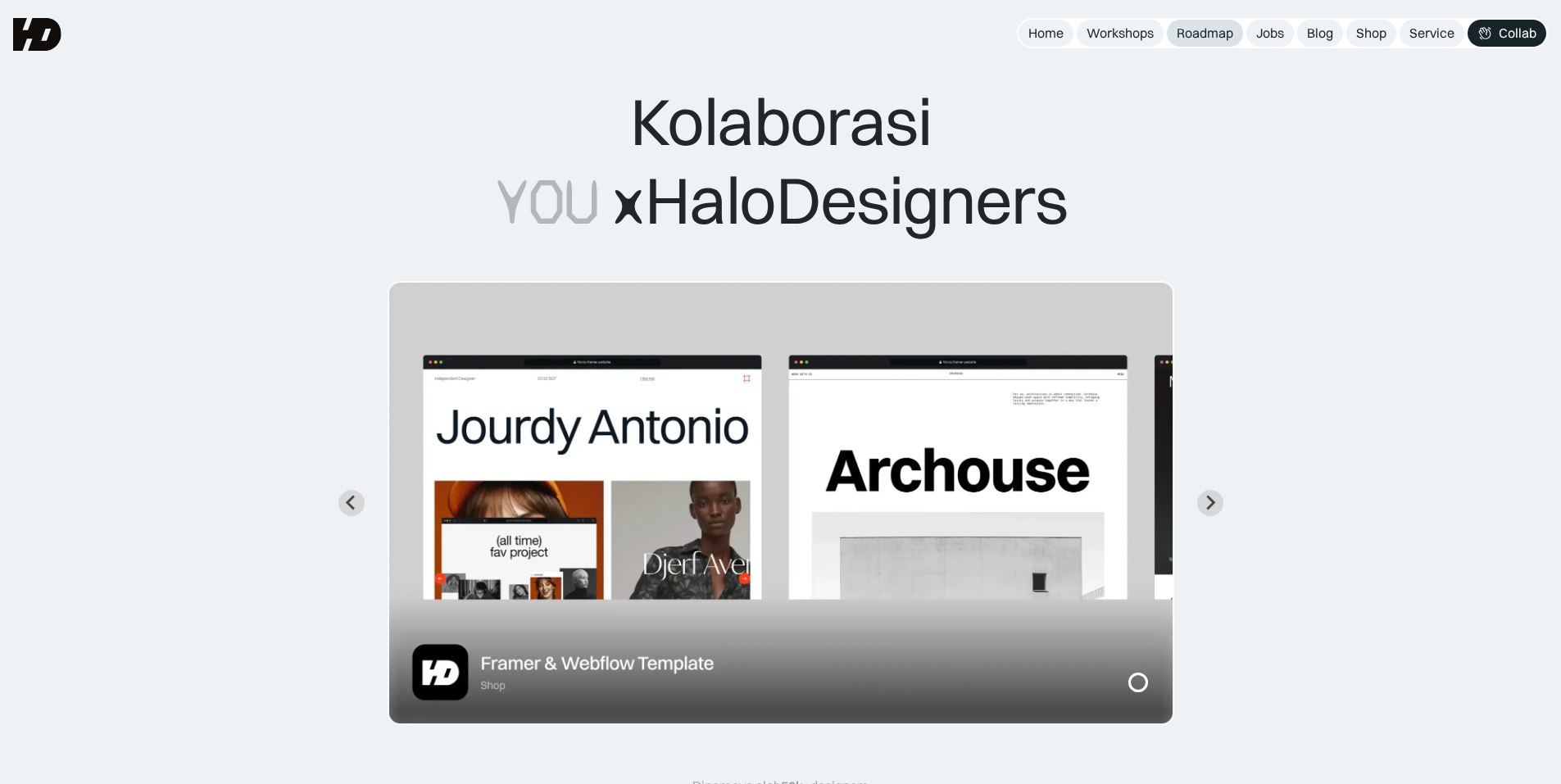
click at [1217, 36] on div "Roadmap" at bounding box center [1205, 33] width 57 height 17
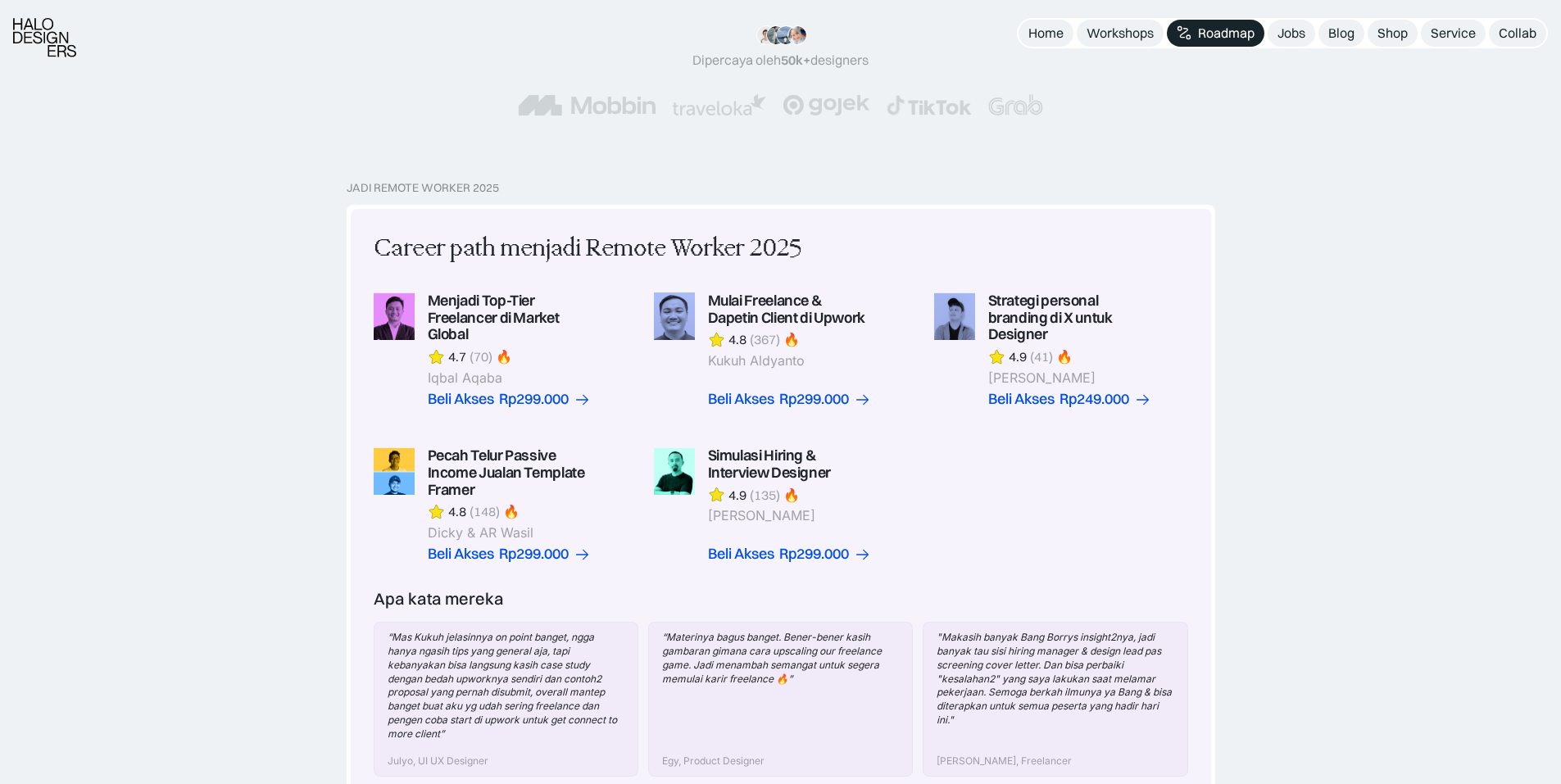
scroll to position [409, 0]
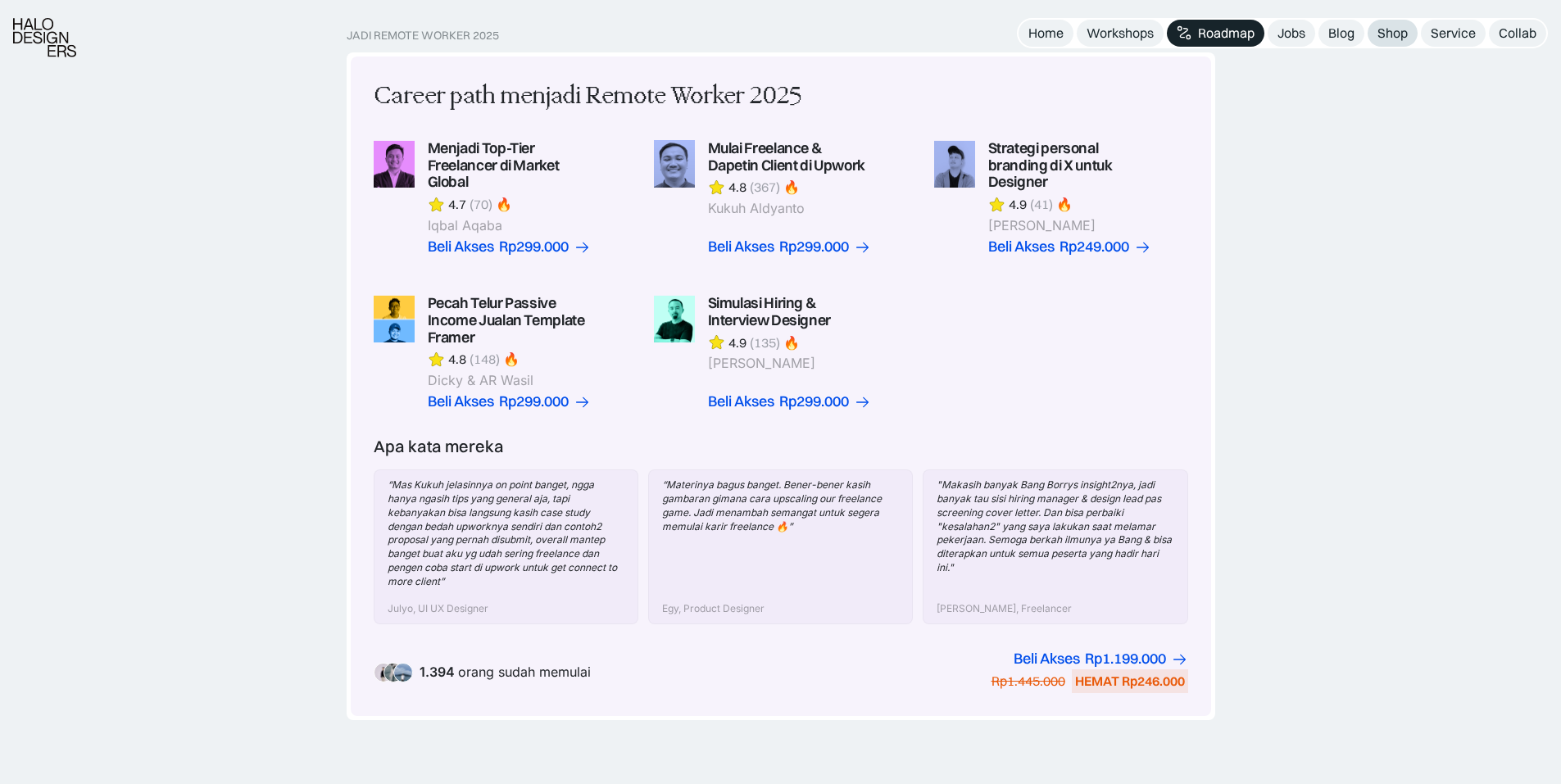
click at [1383, 26] on div "Shop" at bounding box center [1392, 33] width 30 height 17
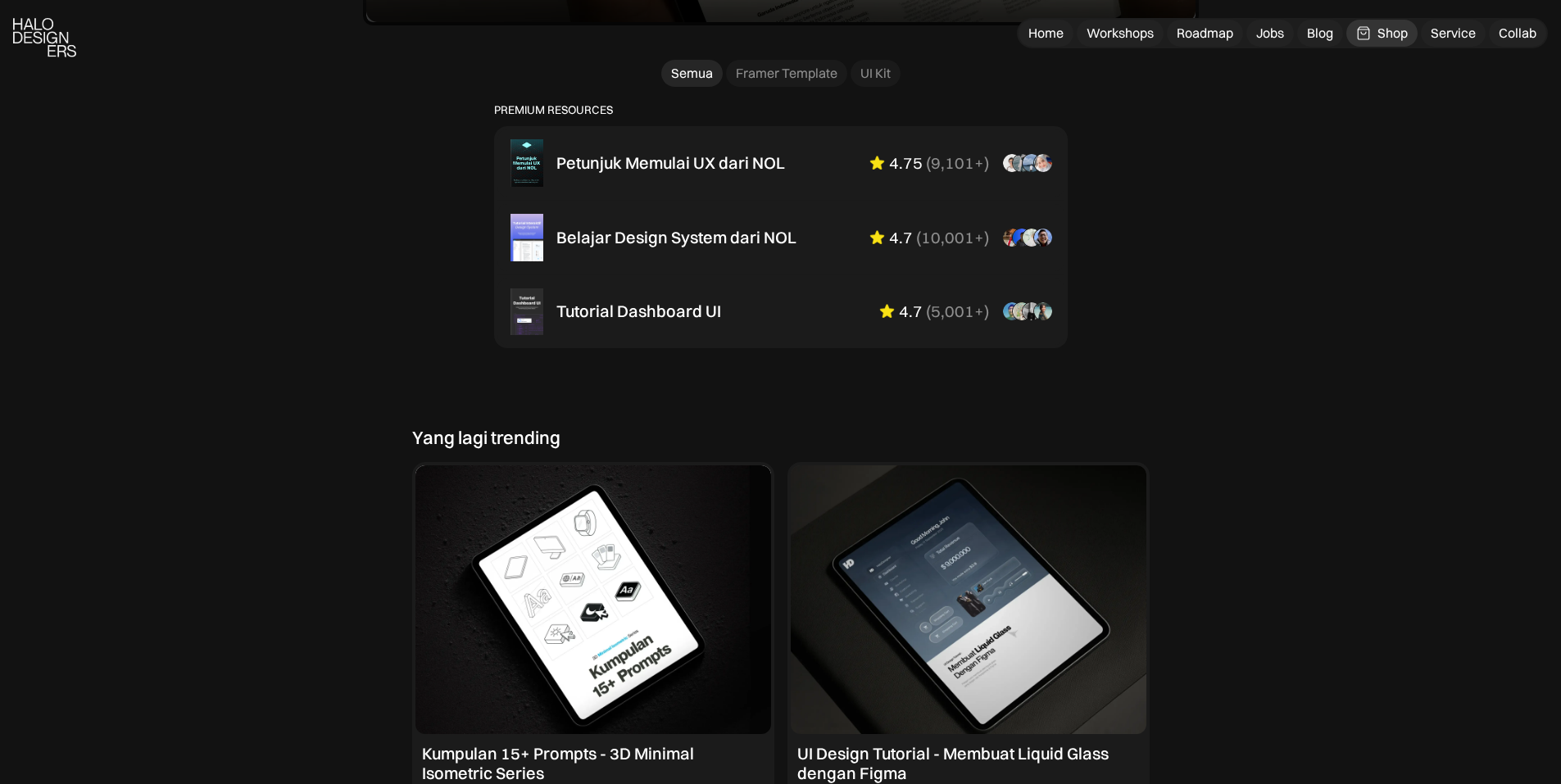
scroll to position [1147, 0]
